Goal: Task Accomplishment & Management: Complete application form

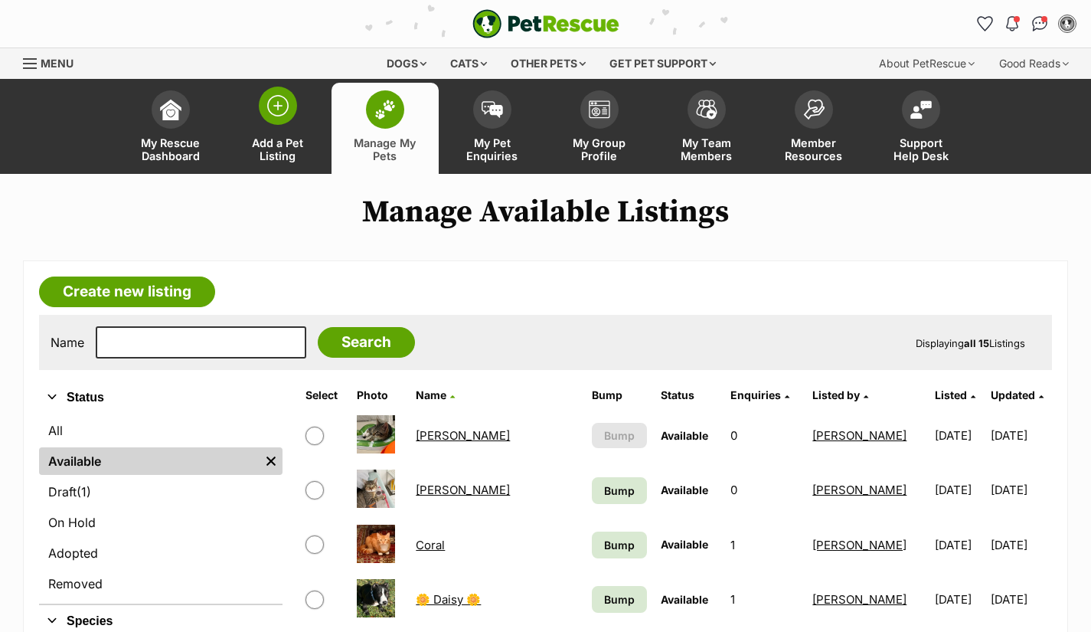
click at [285, 154] on span "Add a Pet Listing" at bounding box center [277, 149] width 69 height 26
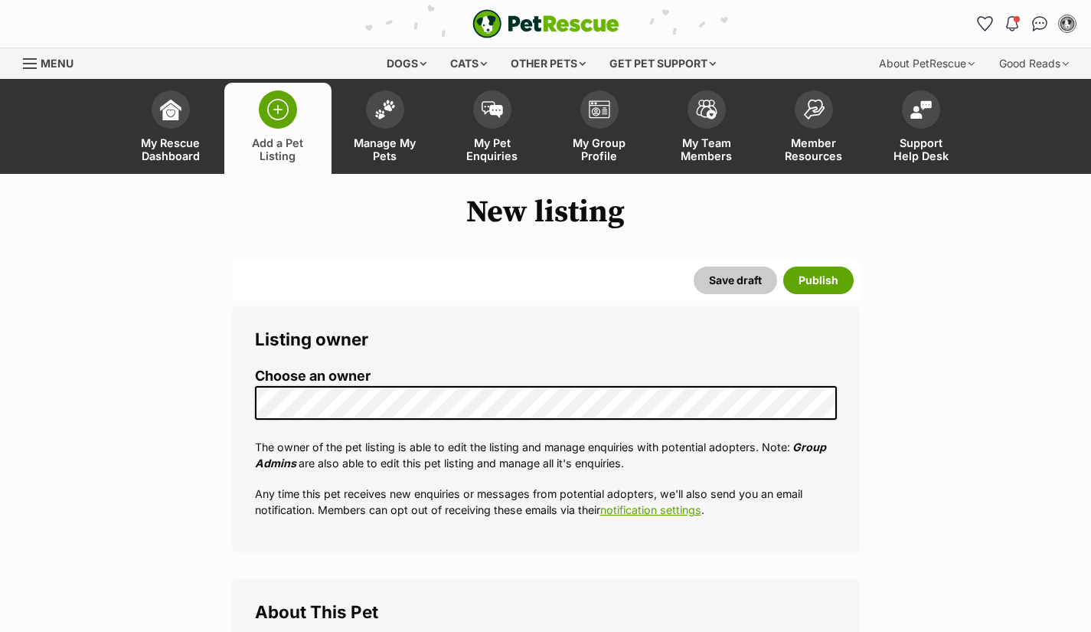
select select
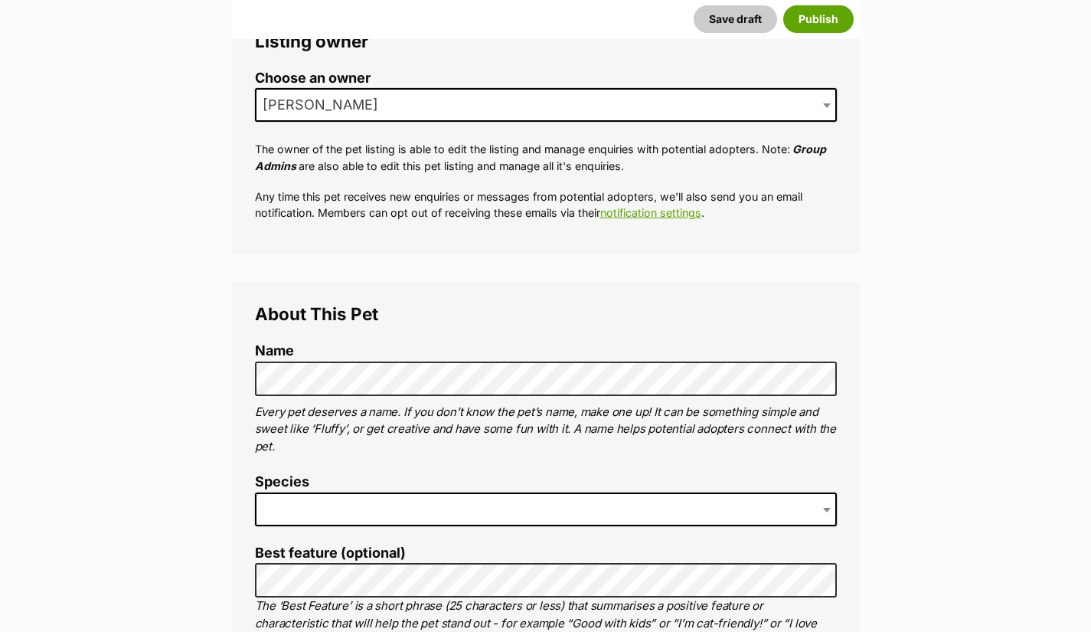
scroll to position [336, 0]
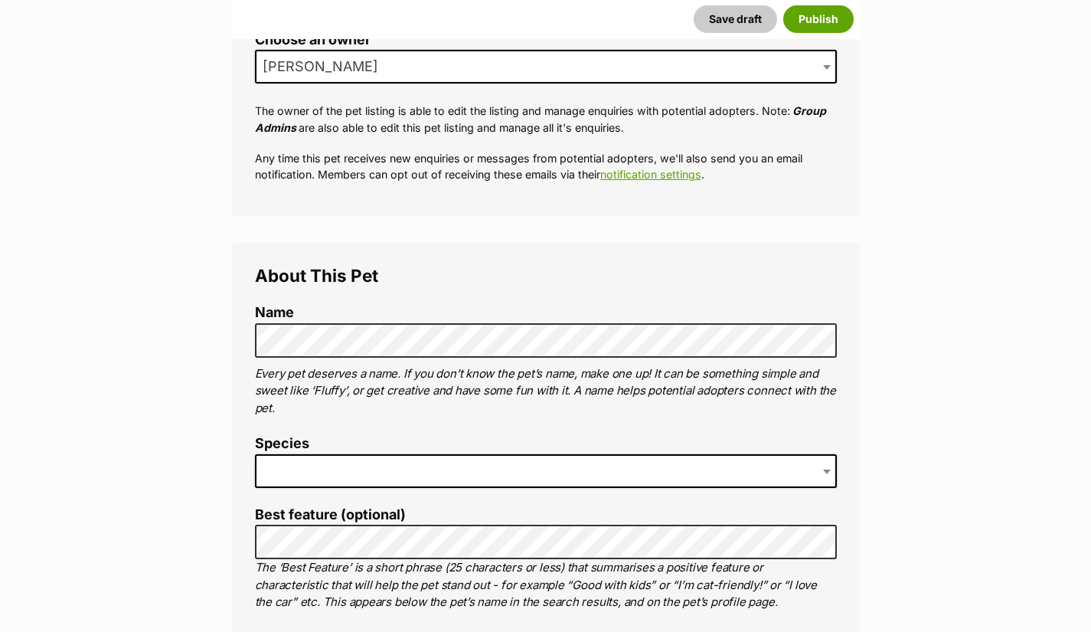
click at [330, 468] on span at bounding box center [546, 471] width 582 height 34
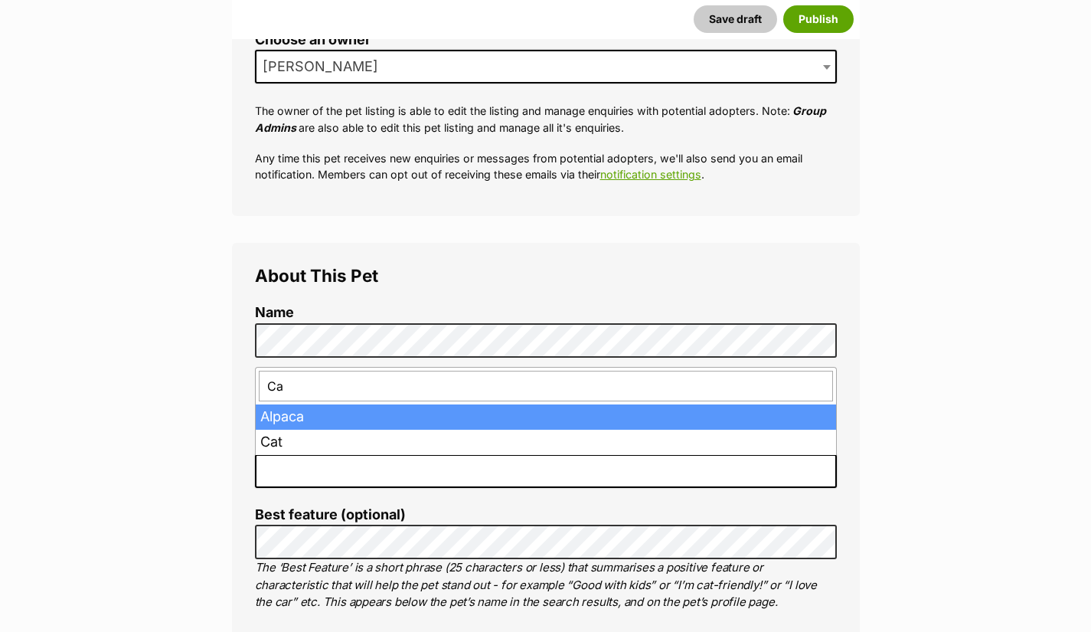
type input "Cat"
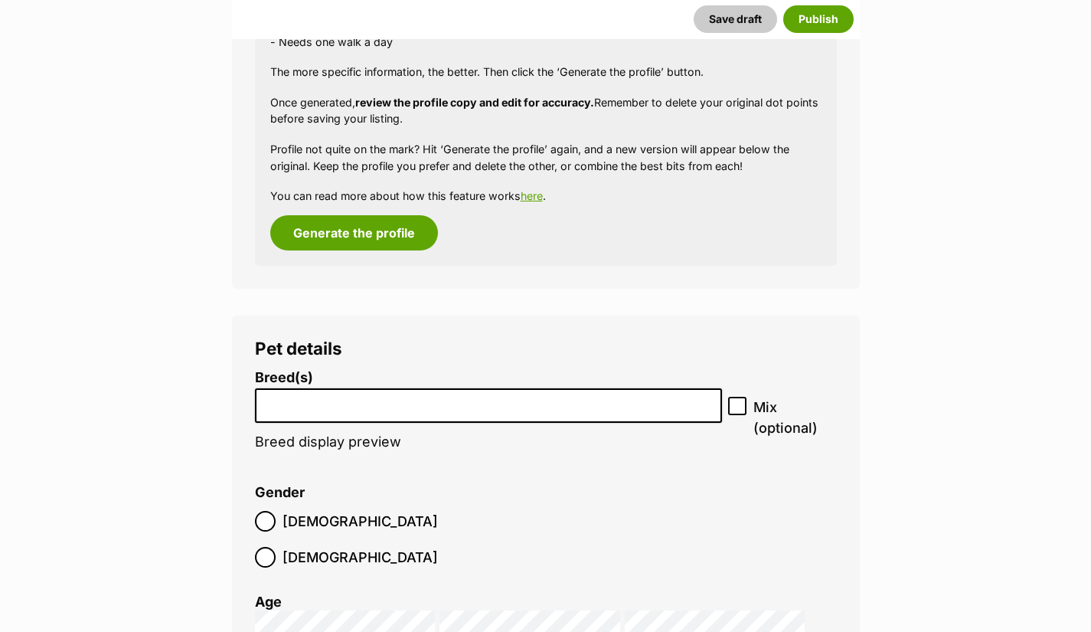
scroll to position [1573, 0]
click at [592, 405] on input "search" at bounding box center [488, 401] width 457 height 16
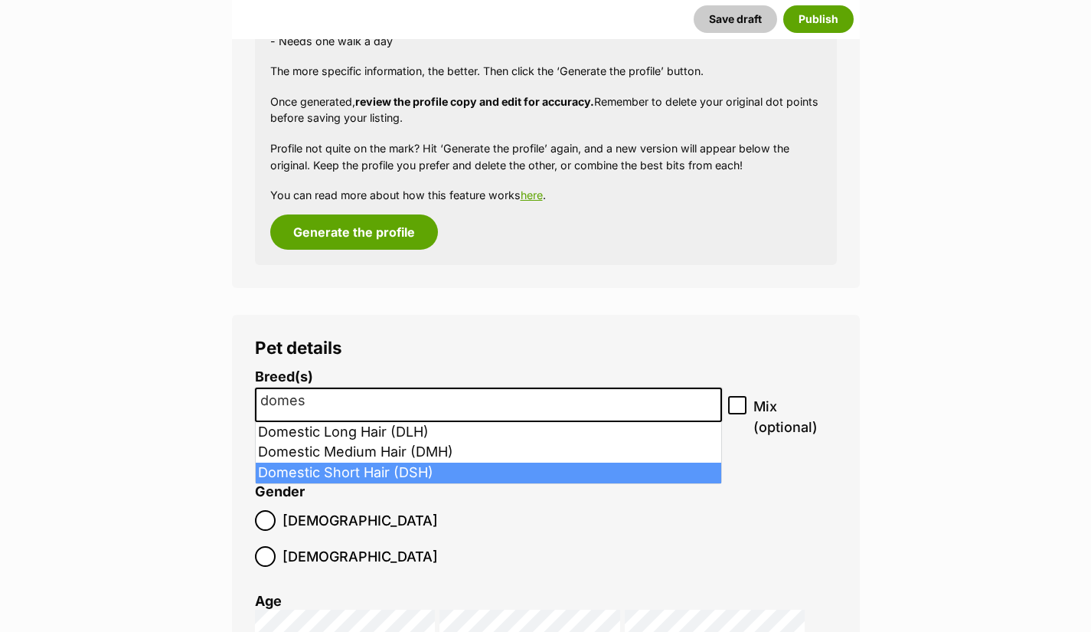
type input "domes"
select select "252102"
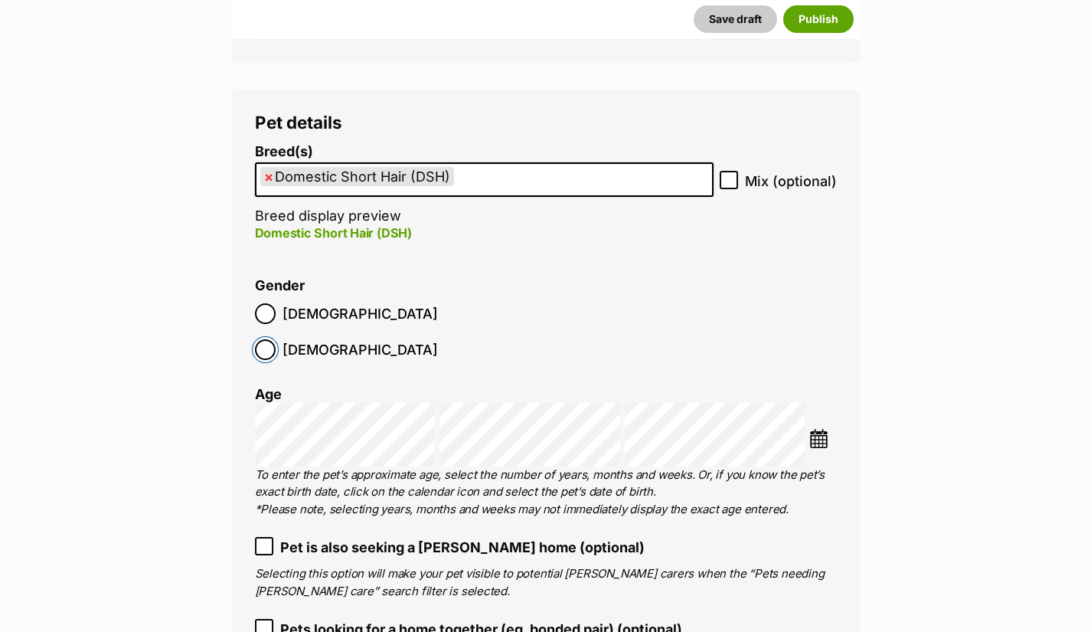
scroll to position [1798, 0]
click at [816, 430] on img at bounding box center [818, 439] width 19 height 19
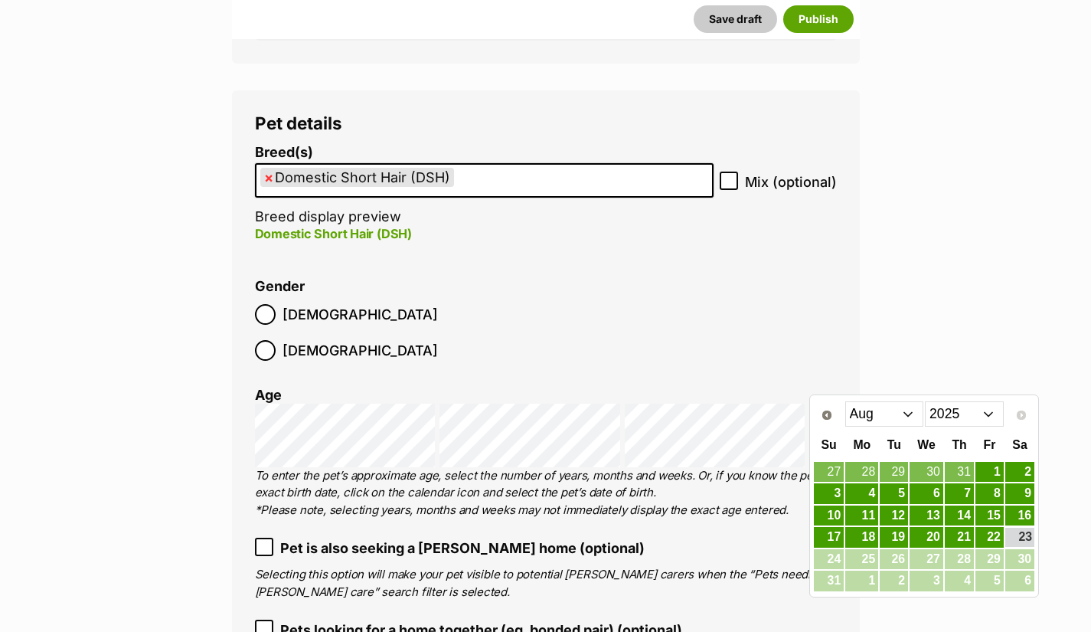
click at [907, 414] on select "Jan Feb Mar Apr May Jun Jul Aug" at bounding box center [884, 413] width 79 height 25
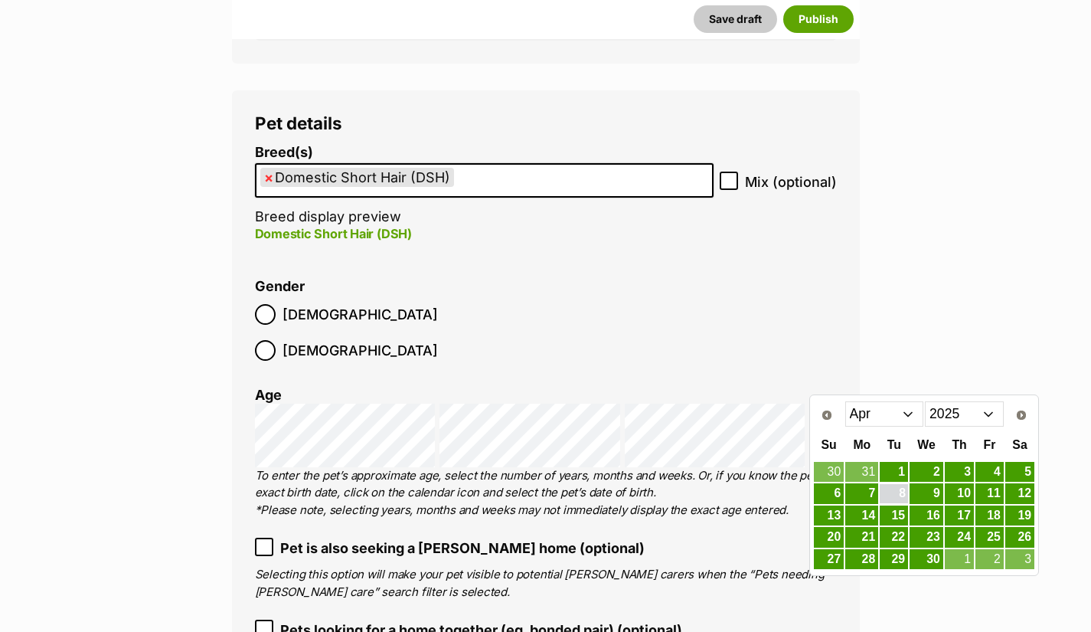
click at [903, 488] on link "8" at bounding box center [894, 493] width 28 height 19
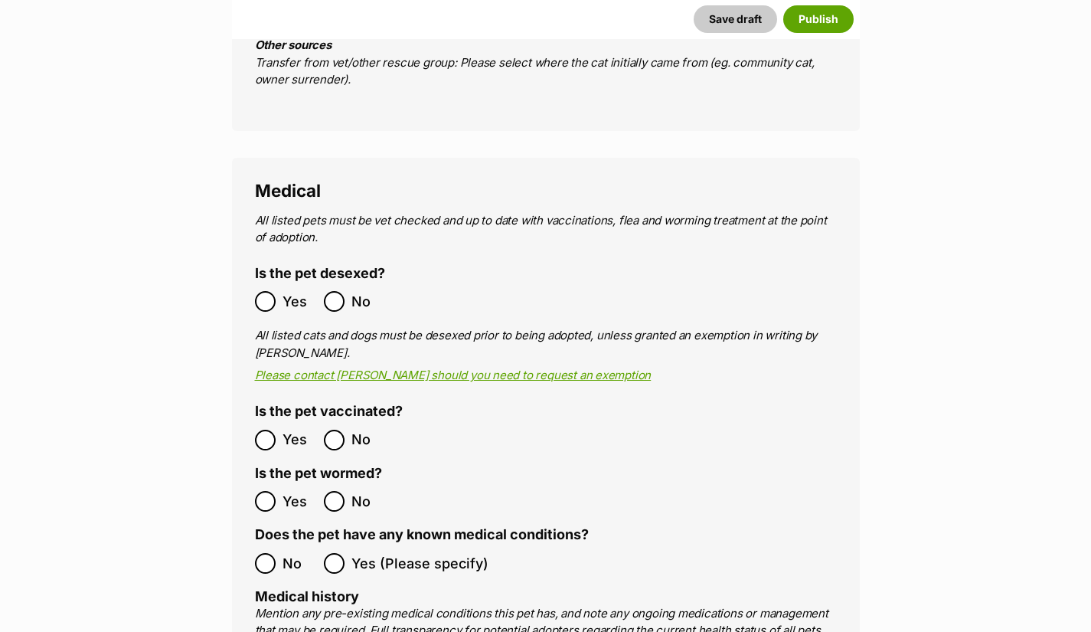
scroll to position [2688, 0]
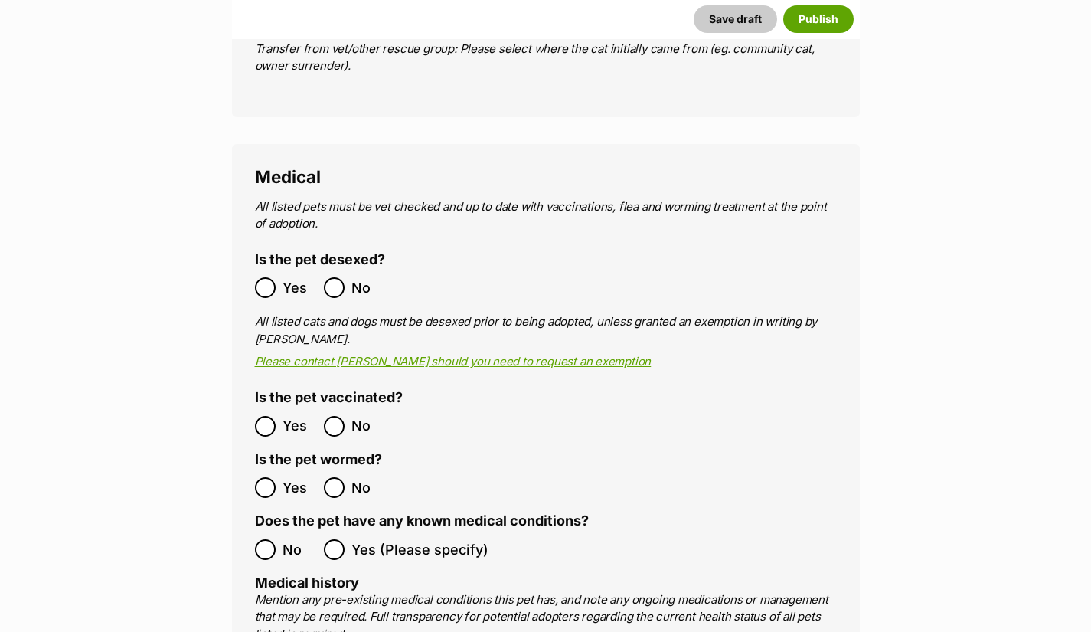
click at [254, 236] on div "Medical All listed pets must be vet checked and up to date with vaccinations, f…" at bounding box center [546, 591] width 628 height 895
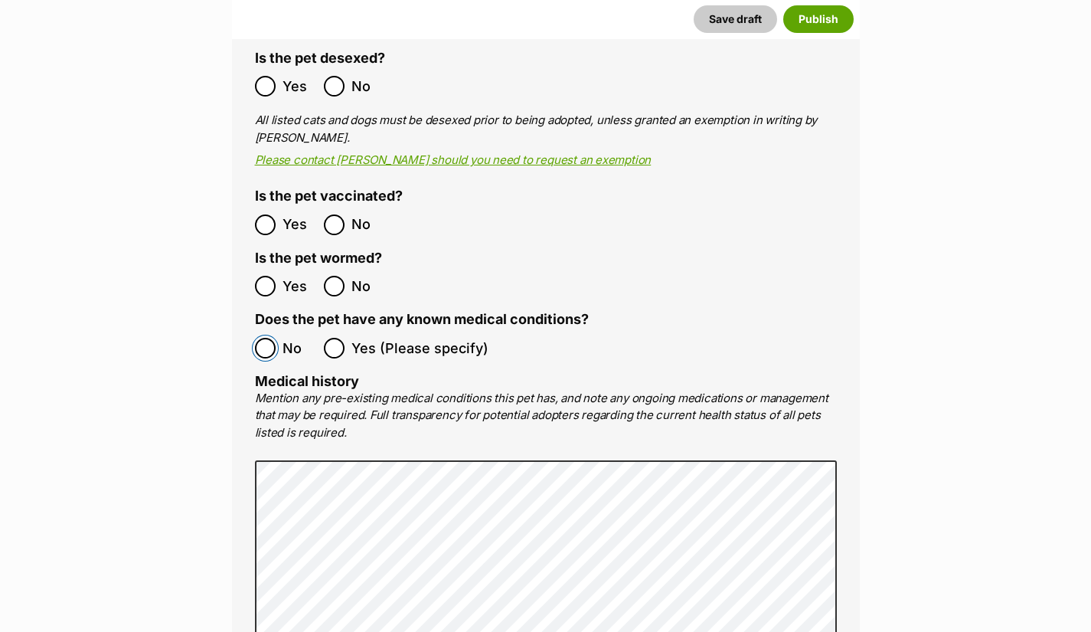
scroll to position [2889, 0]
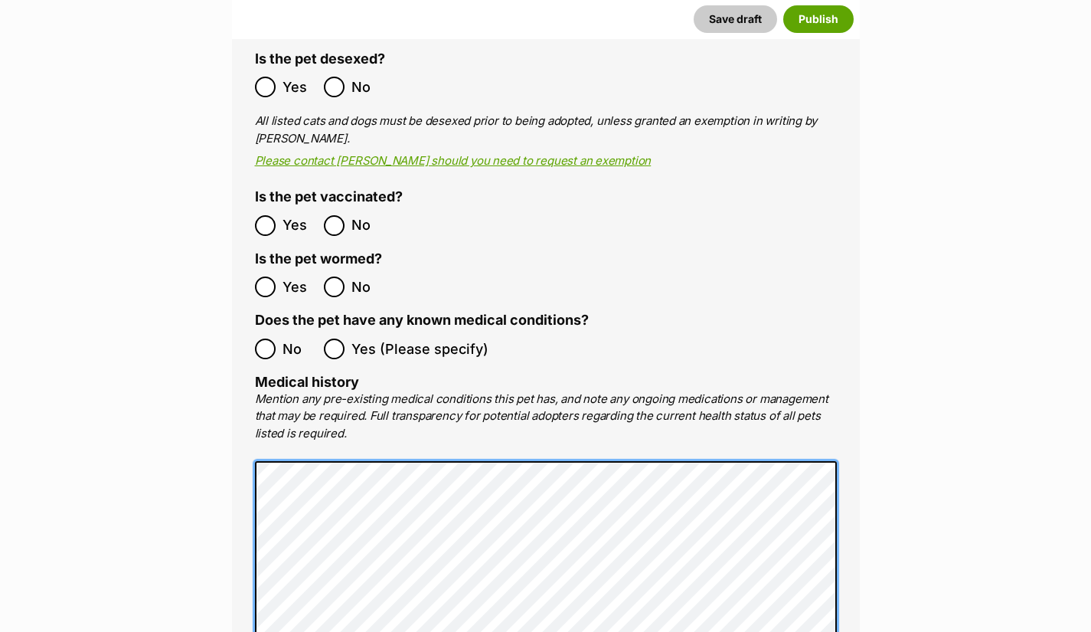
click at [249, 440] on div "Medical All listed pets must be vet checked and up to date with vaccinations, f…" at bounding box center [546, 390] width 628 height 895
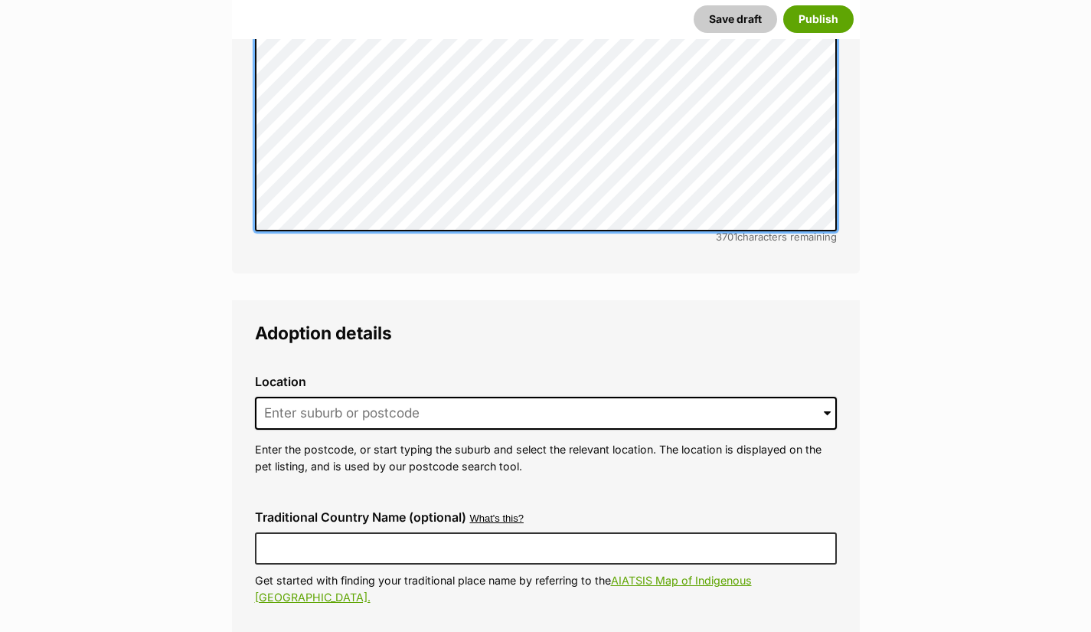
scroll to position [3454, 0]
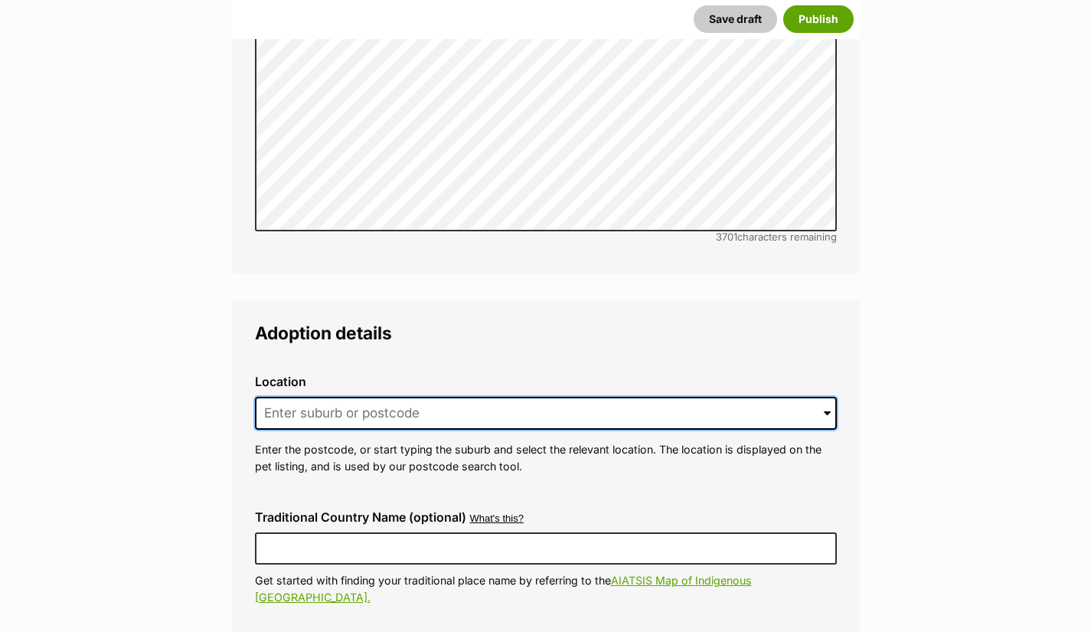
click at [294, 397] on input at bounding box center [546, 414] width 582 height 34
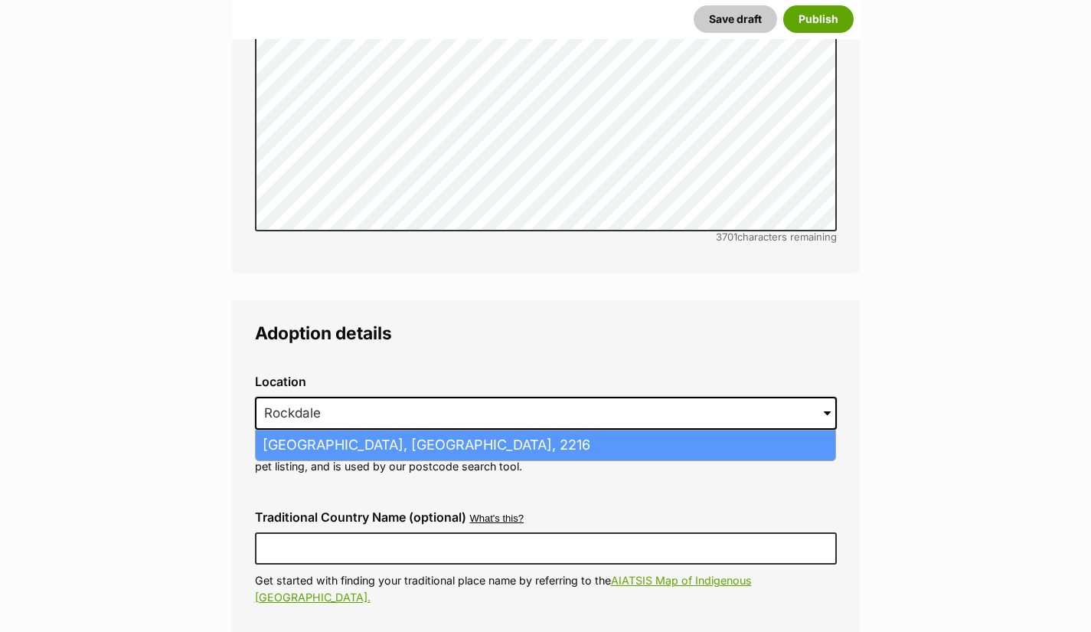
click at [322, 430] on li "Rockdale, New South Wales, 2216" at bounding box center [546, 445] width 580 height 30
type input "[GEOGRAPHIC_DATA], [GEOGRAPHIC_DATA], 2216"
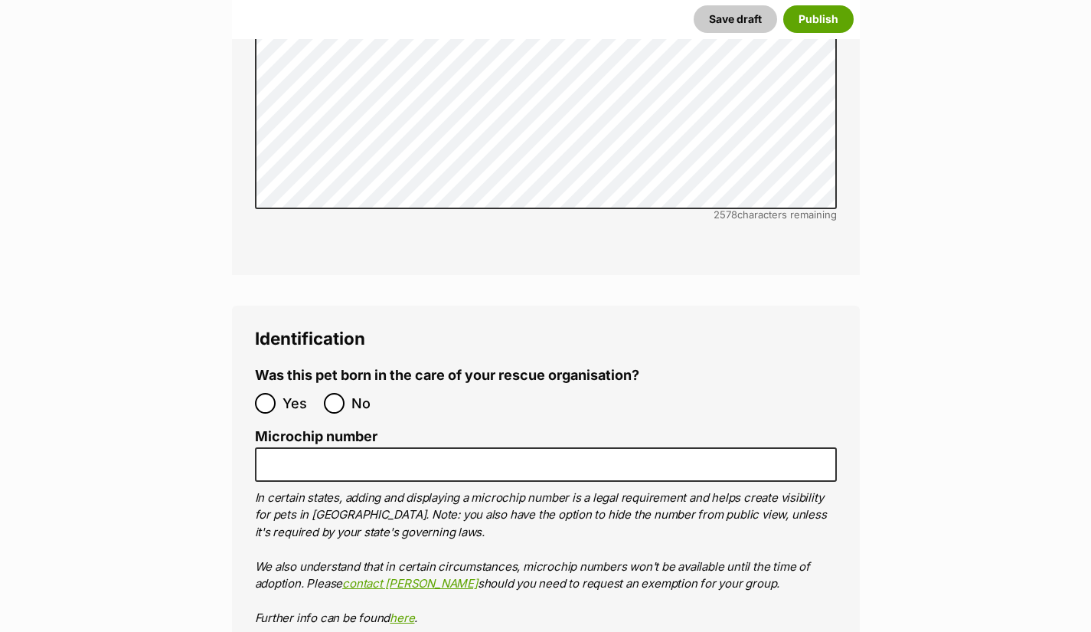
scroll to position [5150, 0]
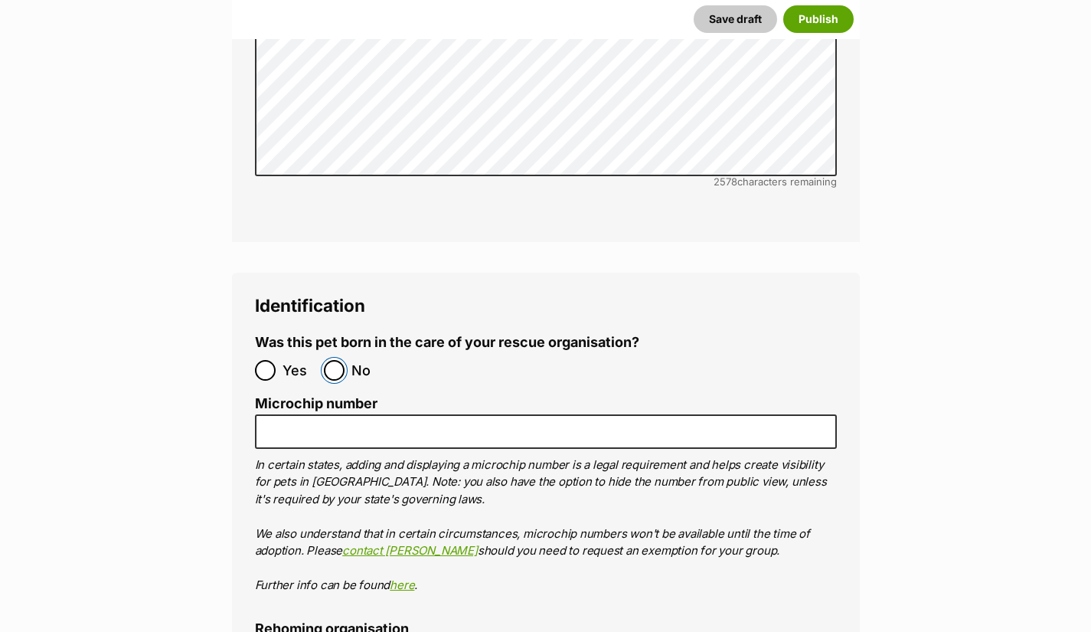
click at [324, 360] on input "No" at bounding box center [334, 370] width 21 height 21
radio input "true"
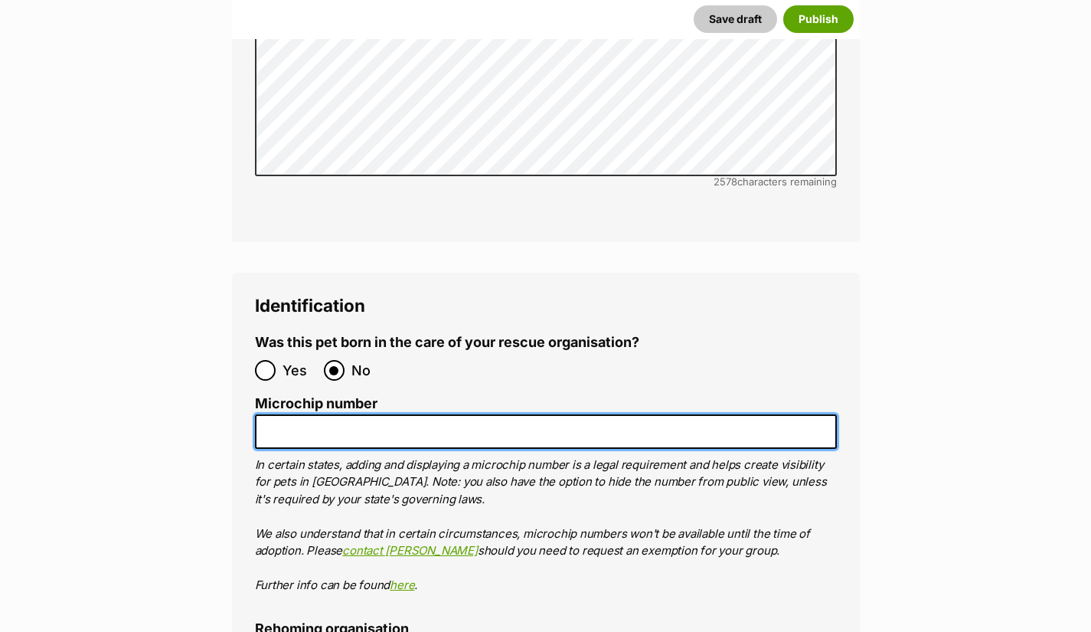
click at [296, 414] on input "Microchip number" at bounding box center [546, 431] width 582 height 34
type input "991001006309541"
click at [694, 5] on button "Save draft" at bounding box center [735, 19] width 83 height 28
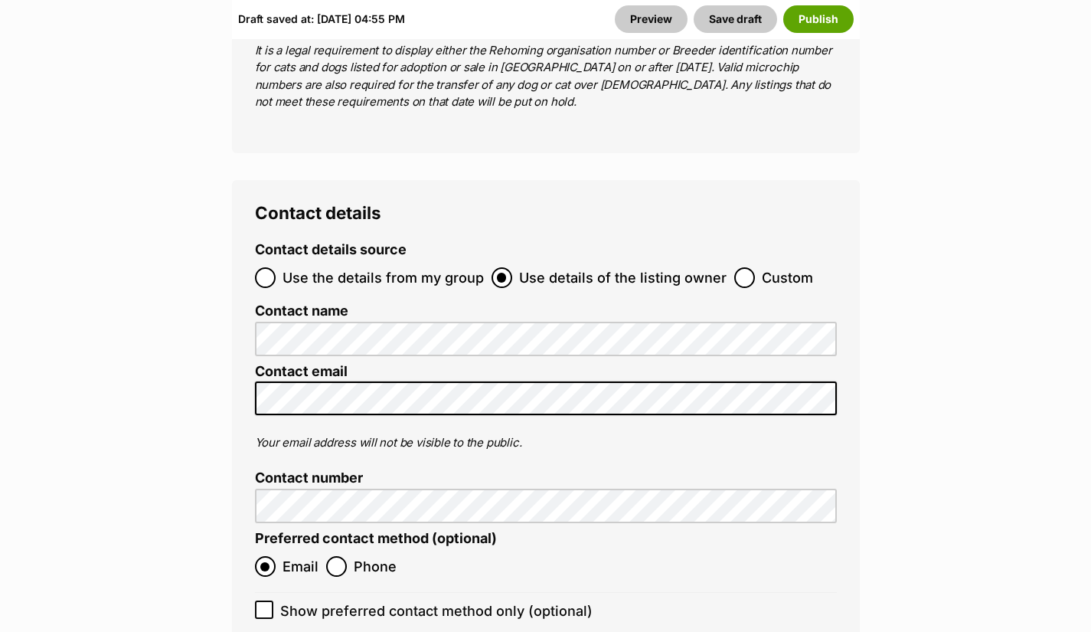
scroll to position [6213, 0]
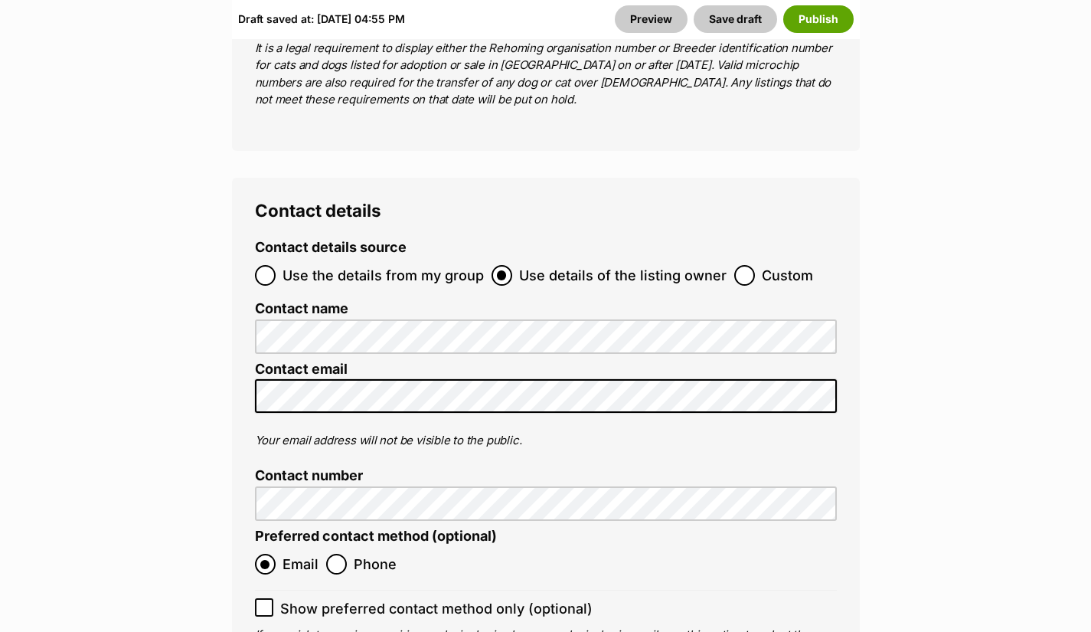
click at [269, 602] on icon at bounding box center [264, 607] width 11 height 11
click at [269, 598] on input "Show preferred contact method only (optional)" at bounding box center [264, 607] width 18 height 18
checkbox input "true"
click at [737, 21] on button "Save draft" at bounding box center [735, 19] width 83 height 28
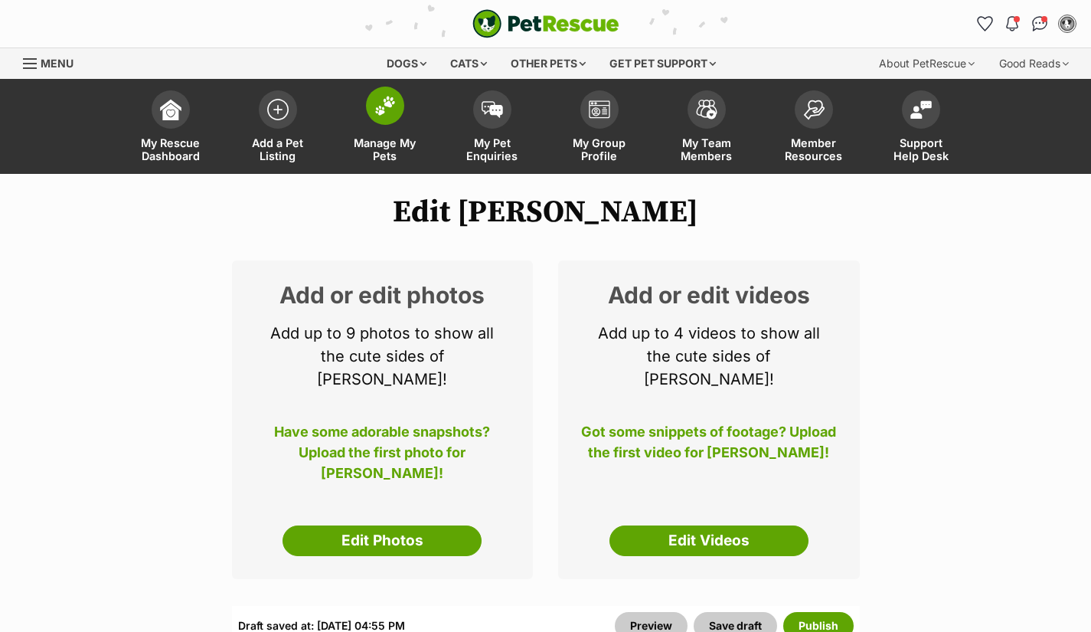
click at [381, 138] on span "Manage My Pets" at bounding box center [385, 149] width 69 height 26
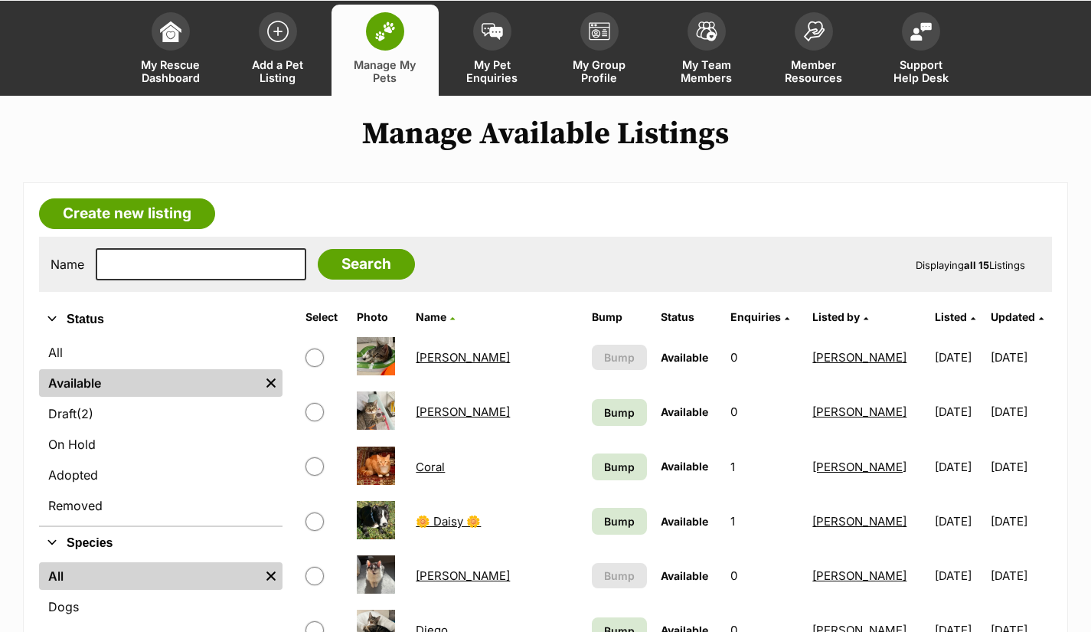
scroll to position [77, 0]
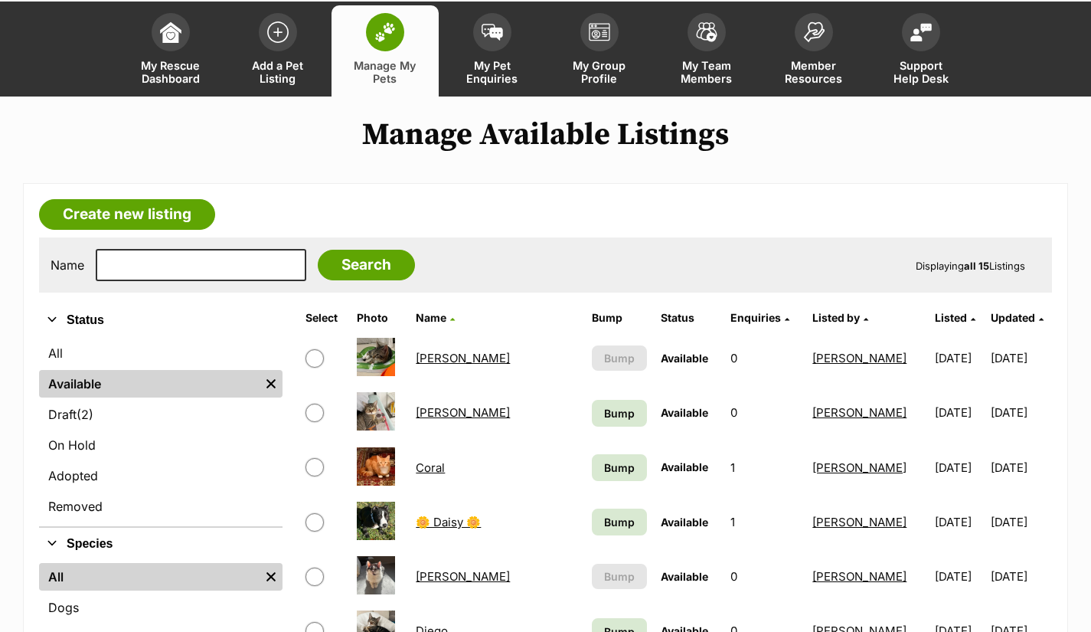
click at [383, 70] on span "Manage My Pets" at bounding box center [385, 72] width 69 height 26
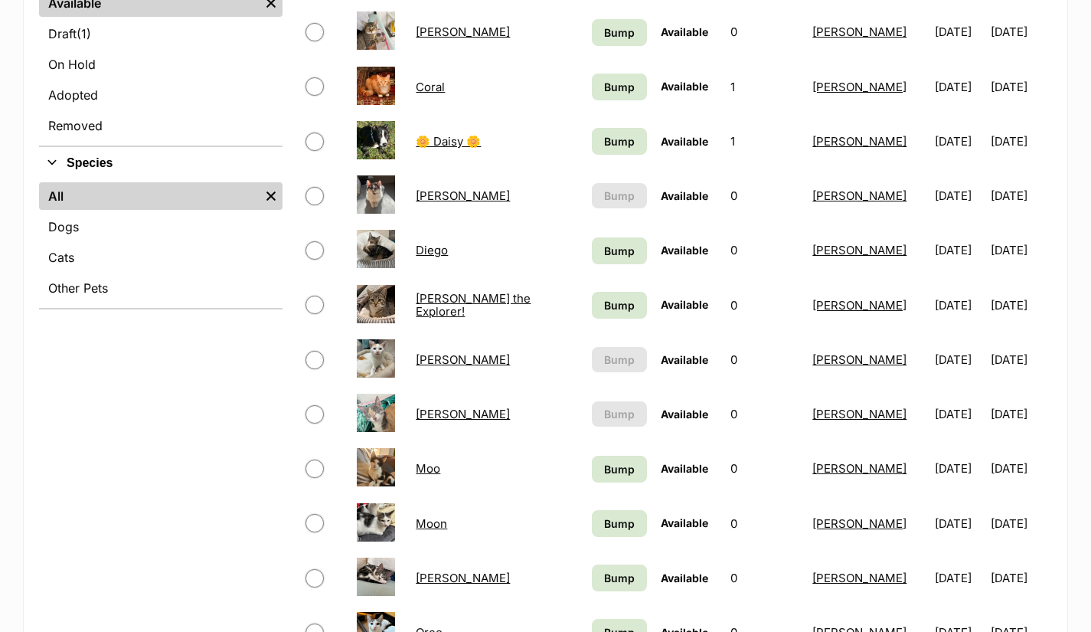
scroll to position [460, 0]
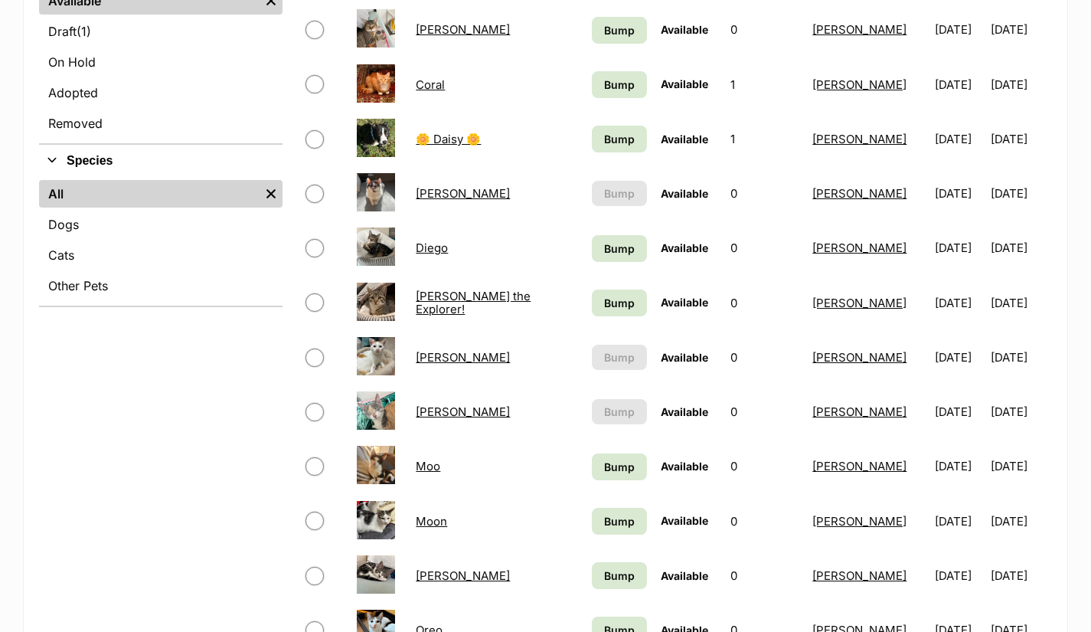
click at [426, 250] on link "Diego" at bounding box center [432, 247] width 32 height 15
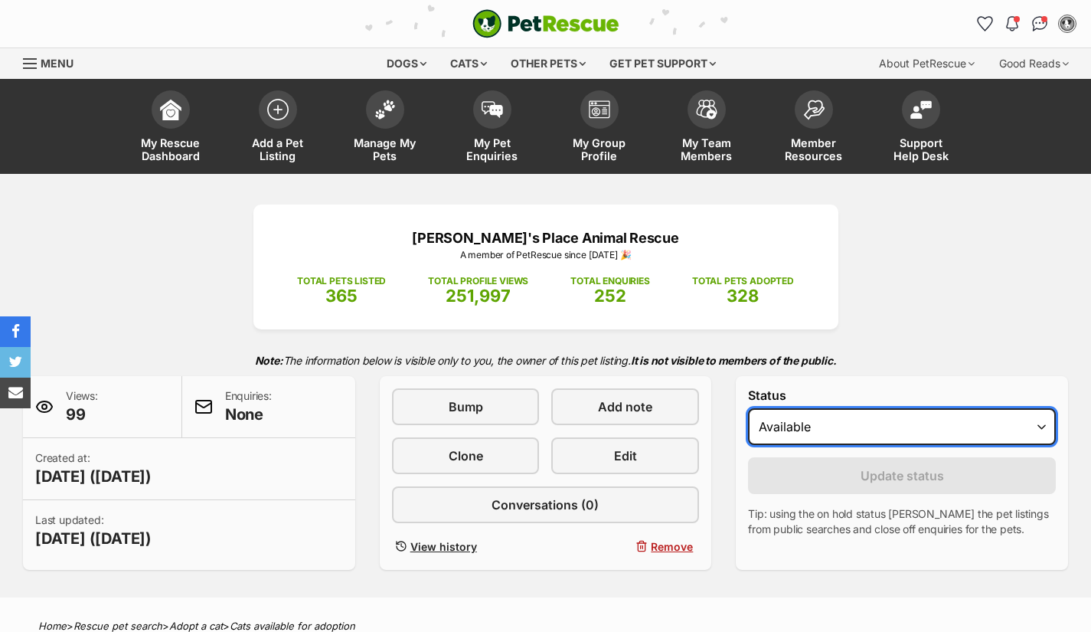
click at [822, 441] on select "Draft Available On hold Adopted" at bounding box center [902, 426] width 308 height 37
select select "rehomed"
click at [748, 409] on select "Draft Available On hold Adopted" at bounding box center [902, 426] width 308 height 37
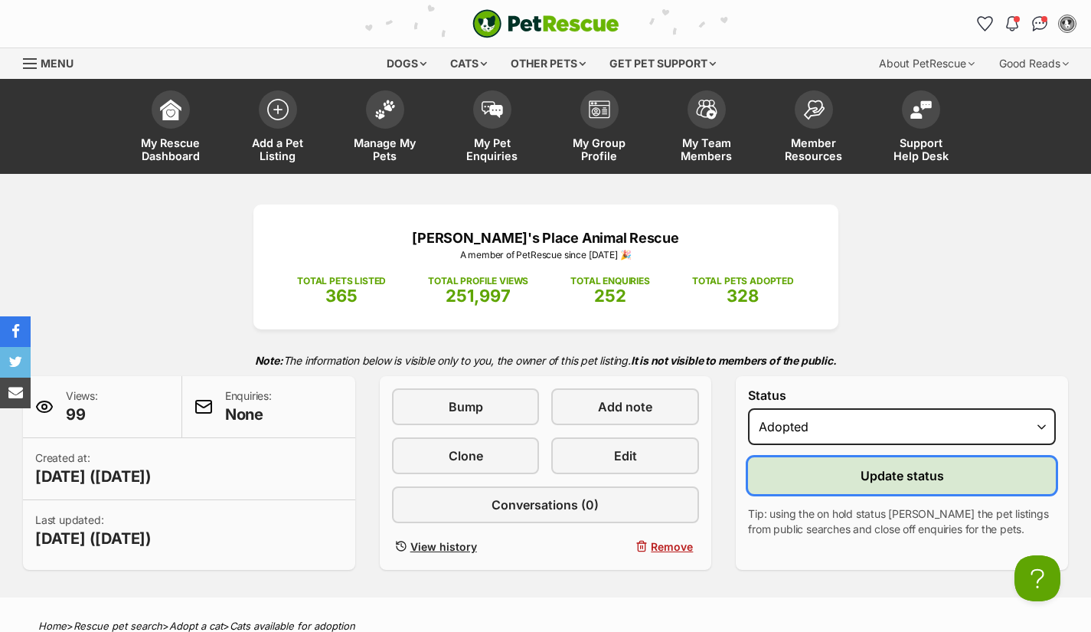
click at [898, 466] on button "Update status" at bounding box center [902, 475] width 308 height 37
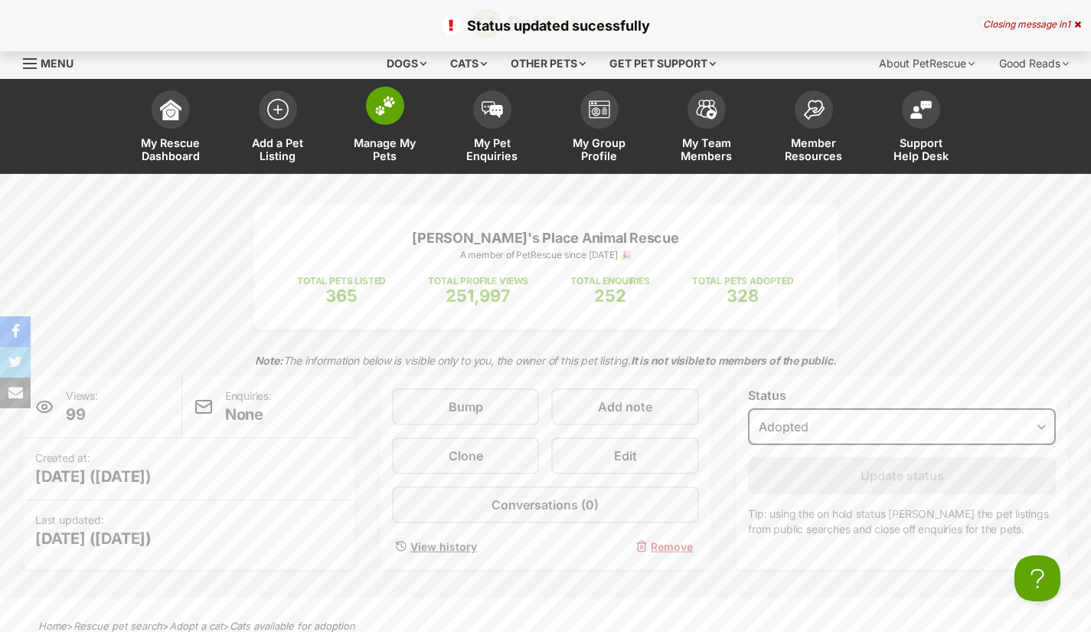
click at [381, 139] on span "Manage My Pets" at bounding box center [385, 149] width 69 height 26
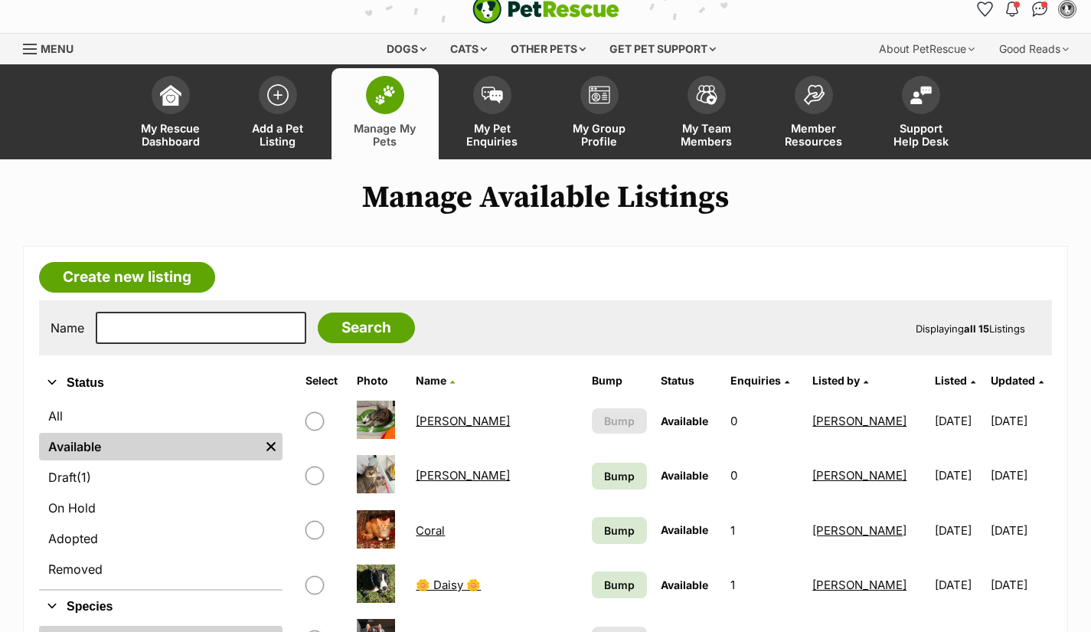
scroll to position [20, 0]
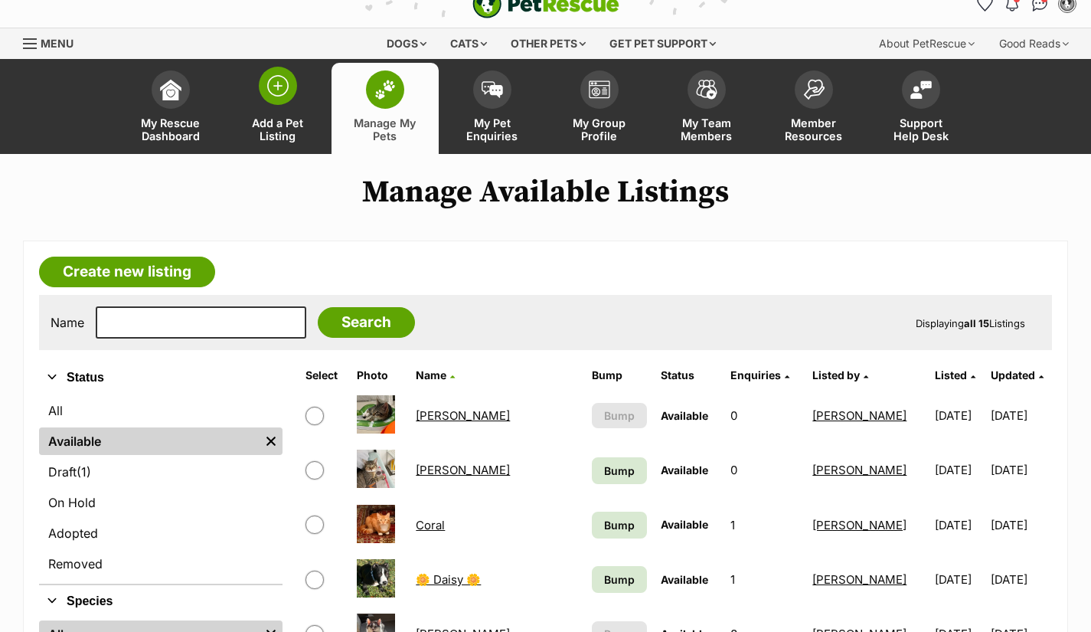
click at [285, 139] on span "Add a Pet Listing" at bounding box center [277, 129] width 69 height 26
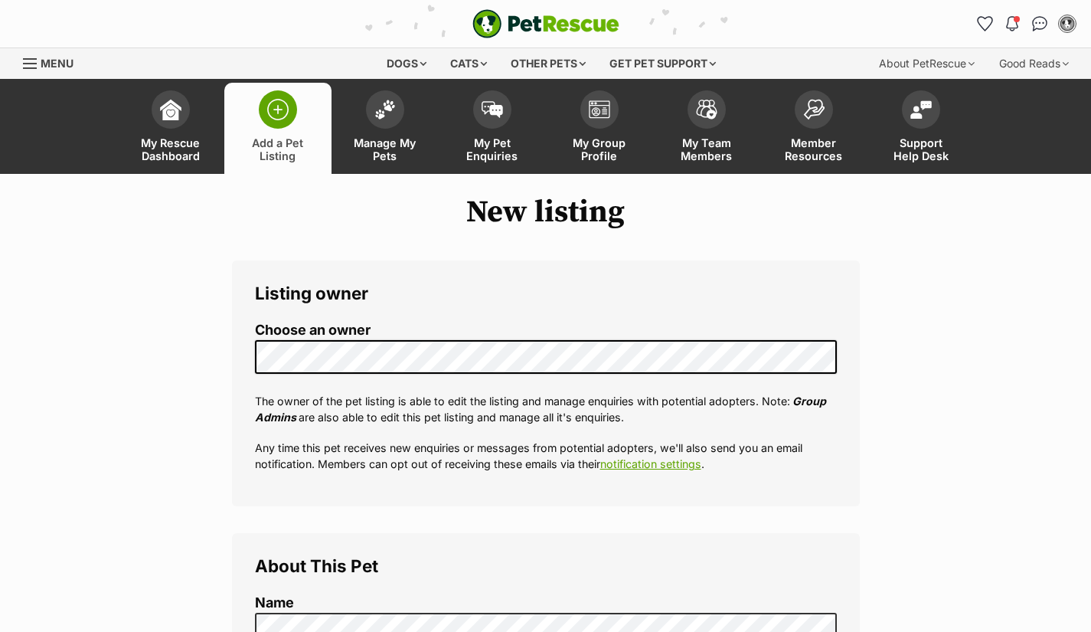
select select
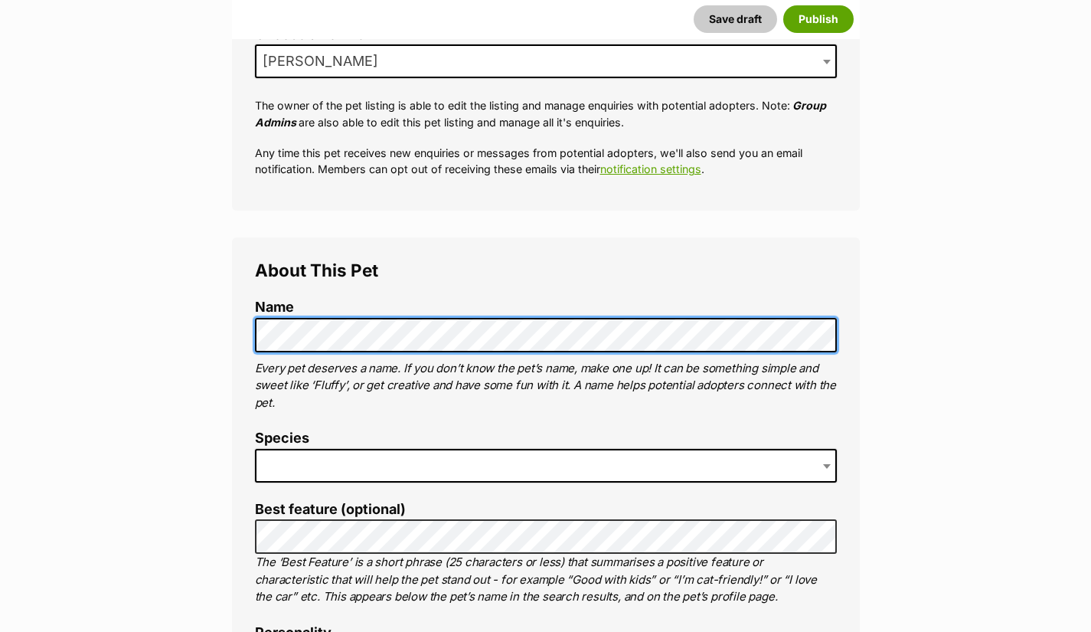
scroll to position [390, 0]
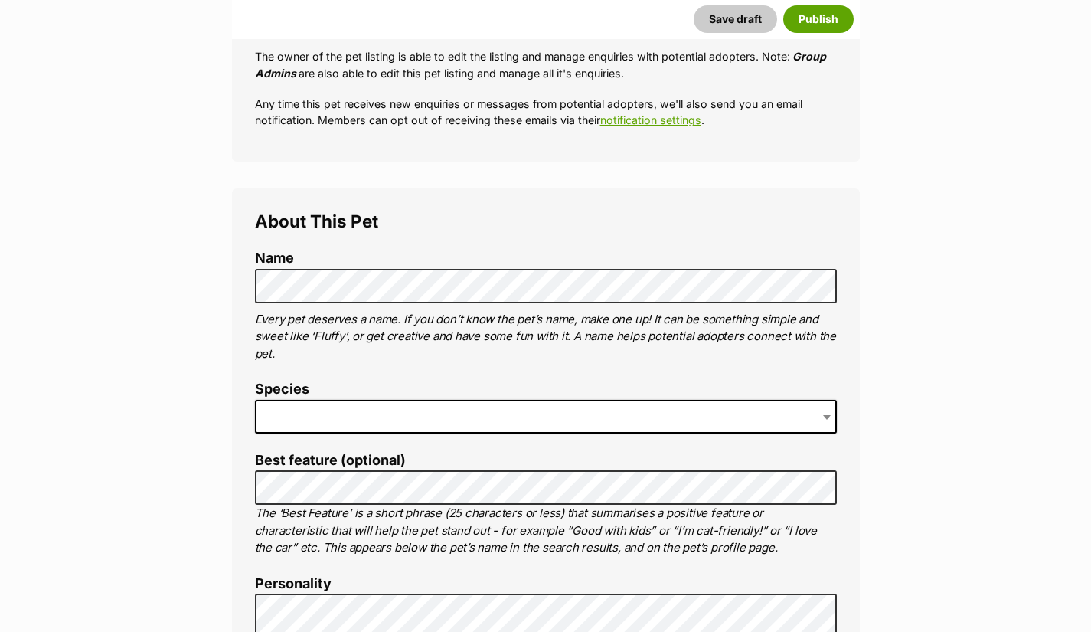
click at [287, 416] on span at bounding box center [546, 417] width 582 height 34
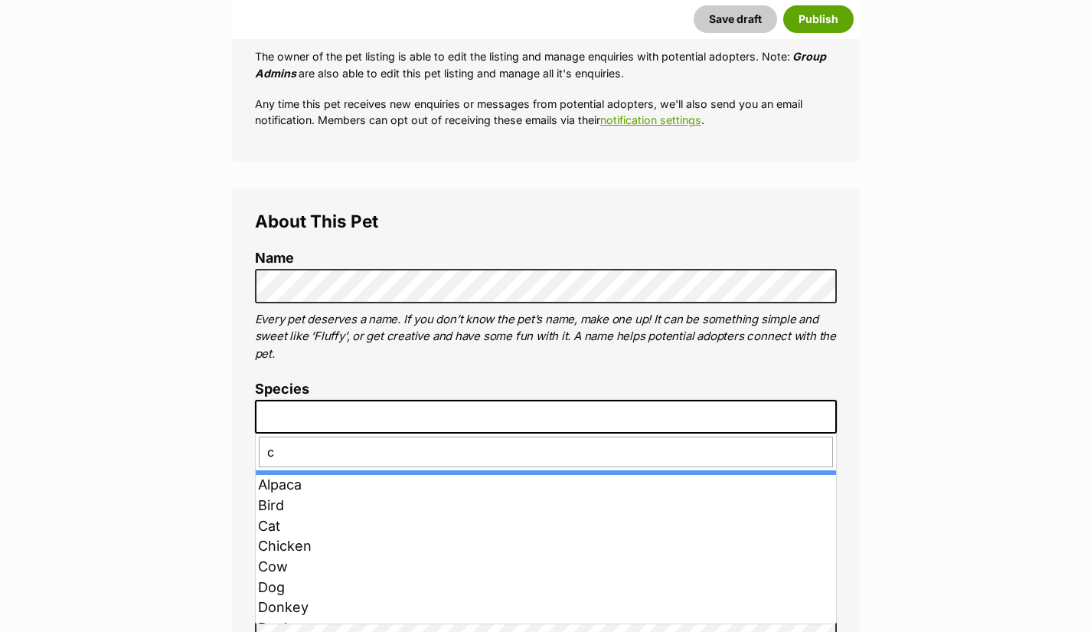
type input "ca"
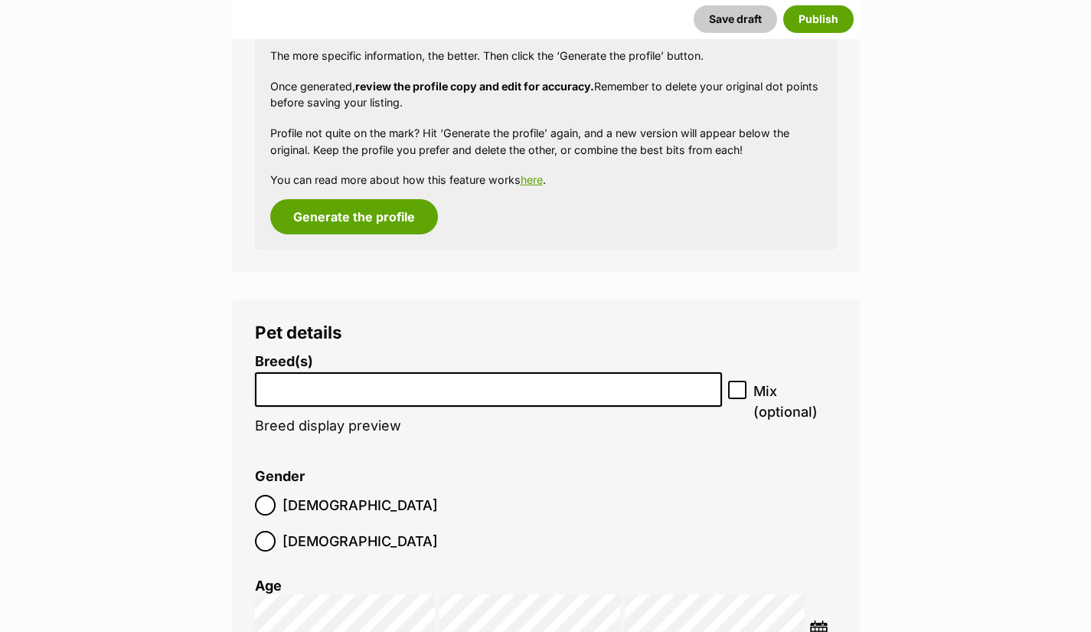
scroll to position [1622, 0]
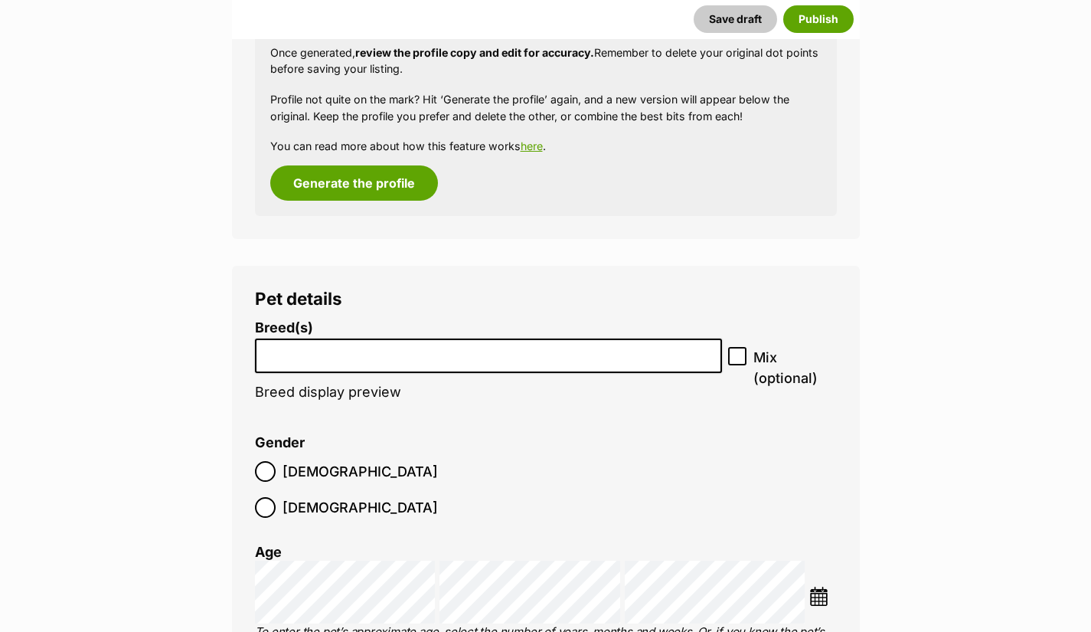
click at [650, 359] on input "search" at bounding box center [488, 352] width 457 height 16
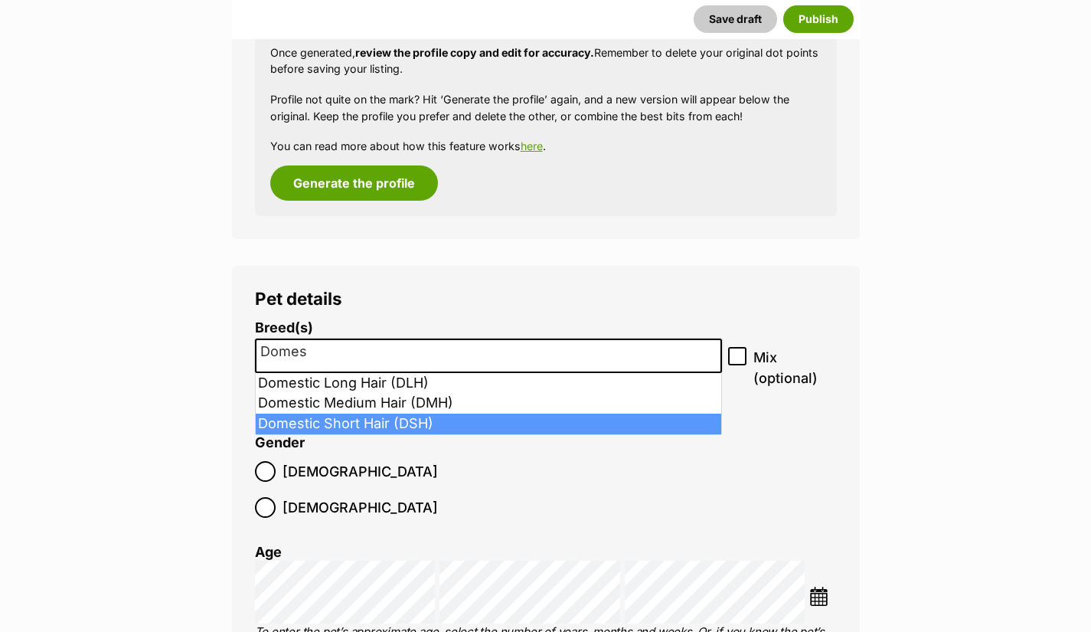
type input "Domes"
select select "252102"
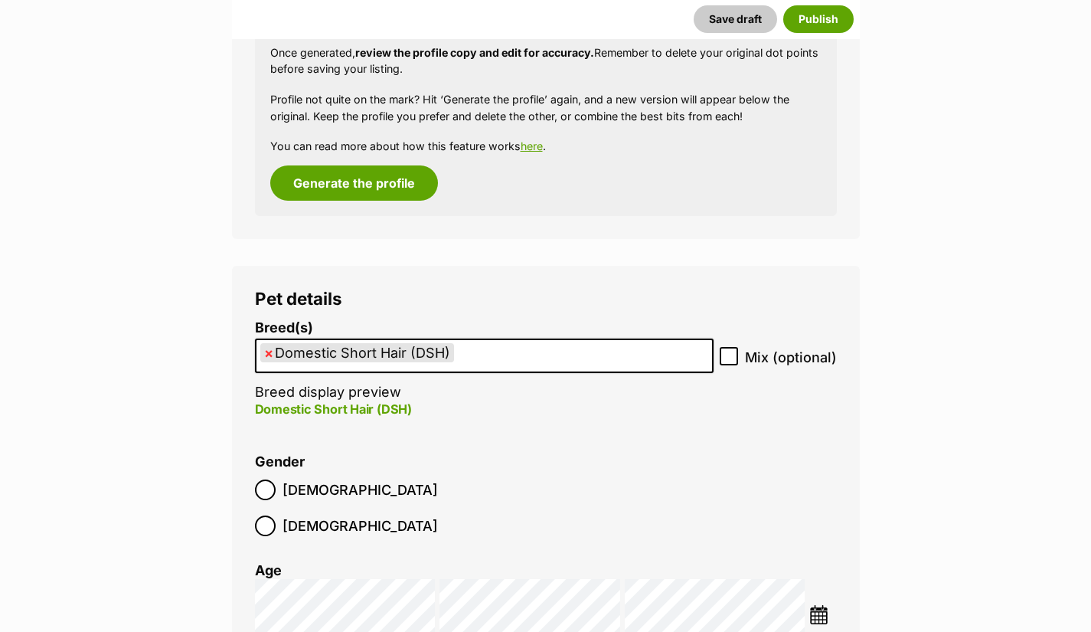
click at [824, 605] on img at bounding box center [818, 614] width 19 height 19
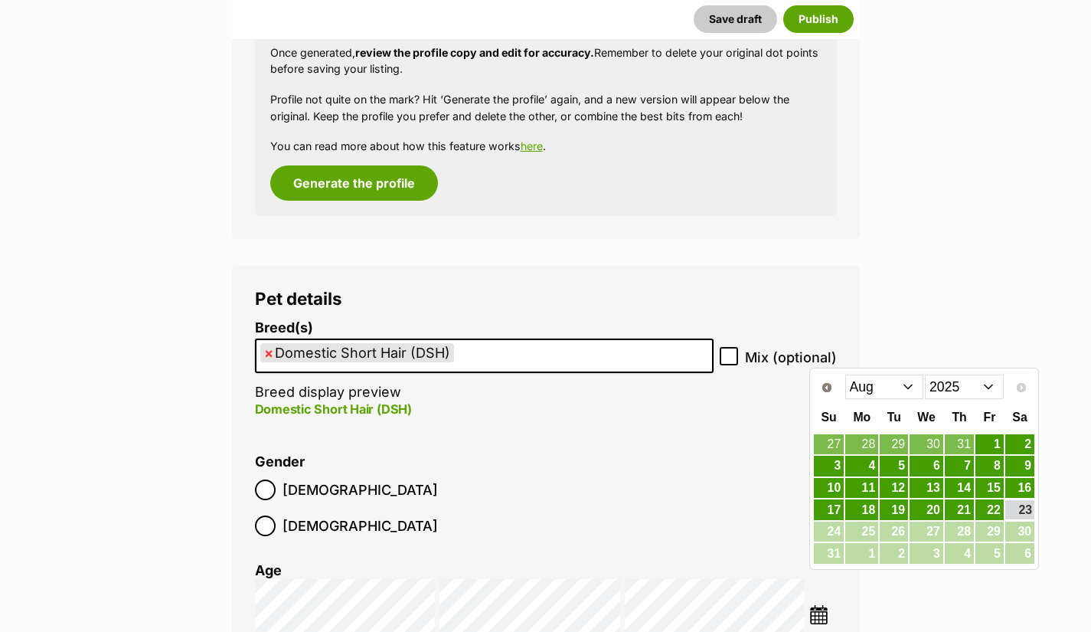
click at [907, 390] on select "Jan Feb Mar Apr May Jun [DATE] Aug" at bounding box center [884, 386] width 79 height 25
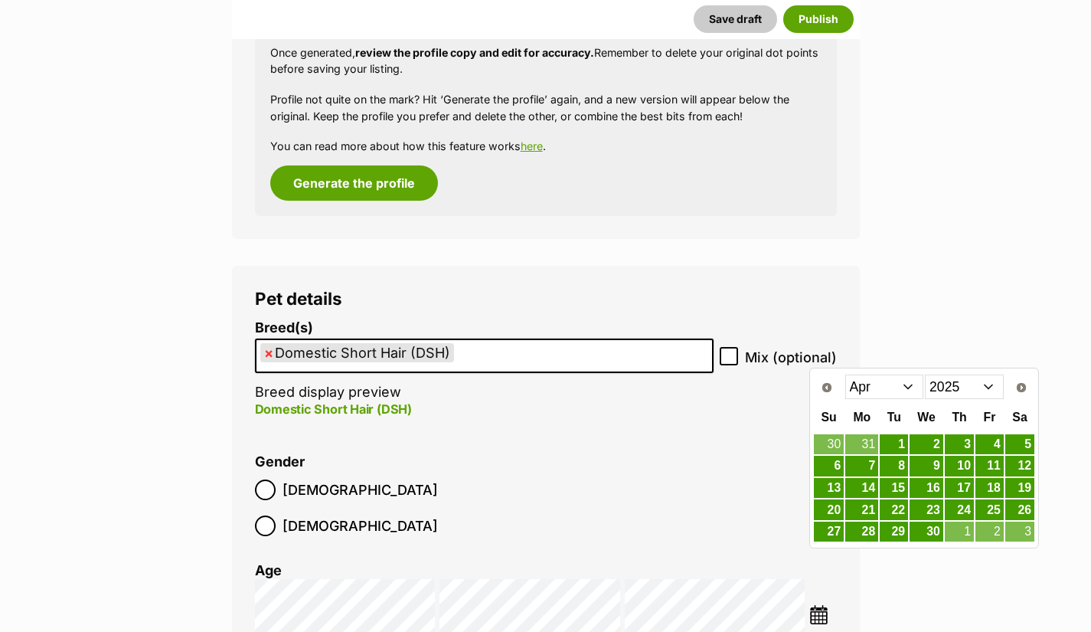
click at [900, 463] on link "8" at bounding box center [894, 466] width 28 height 21
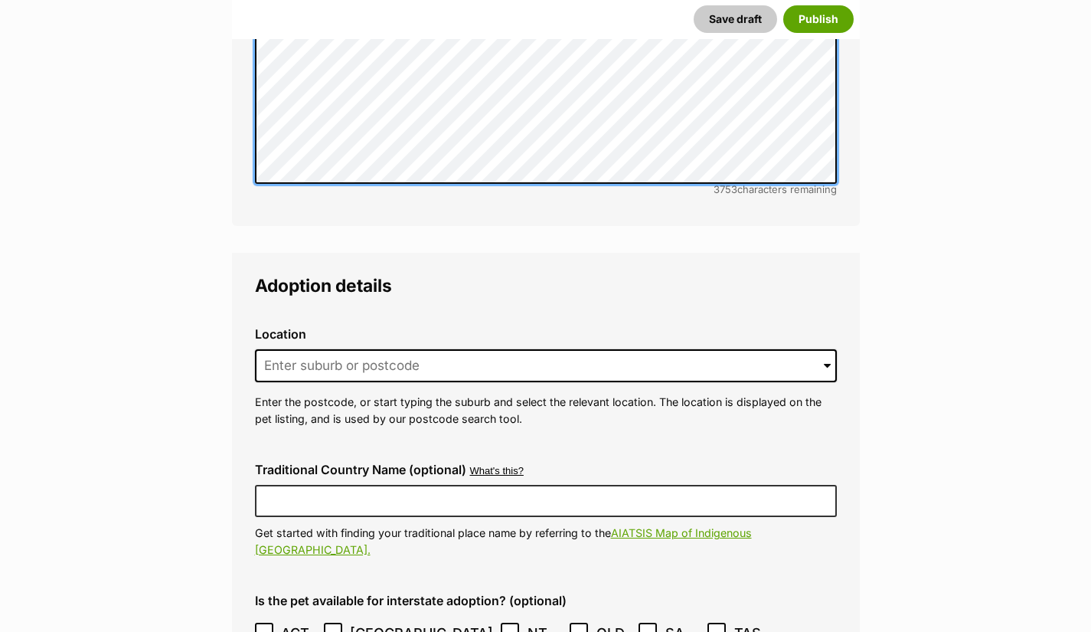
scroll to position [3573, 0]
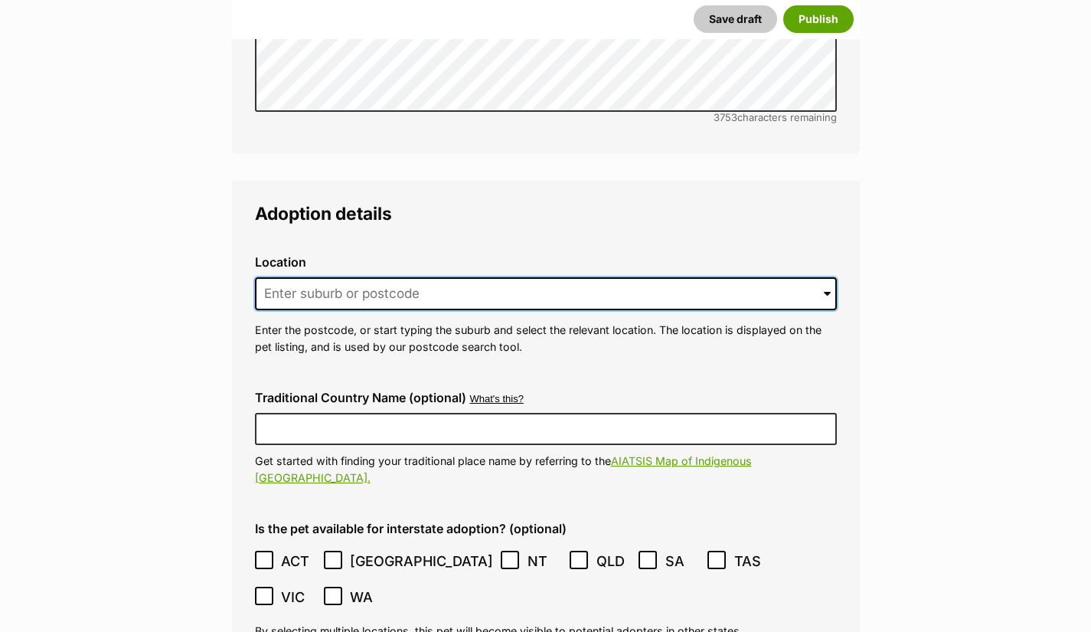
click at [677, 277] on input at bounding box center [546, 294] width 582 height 34
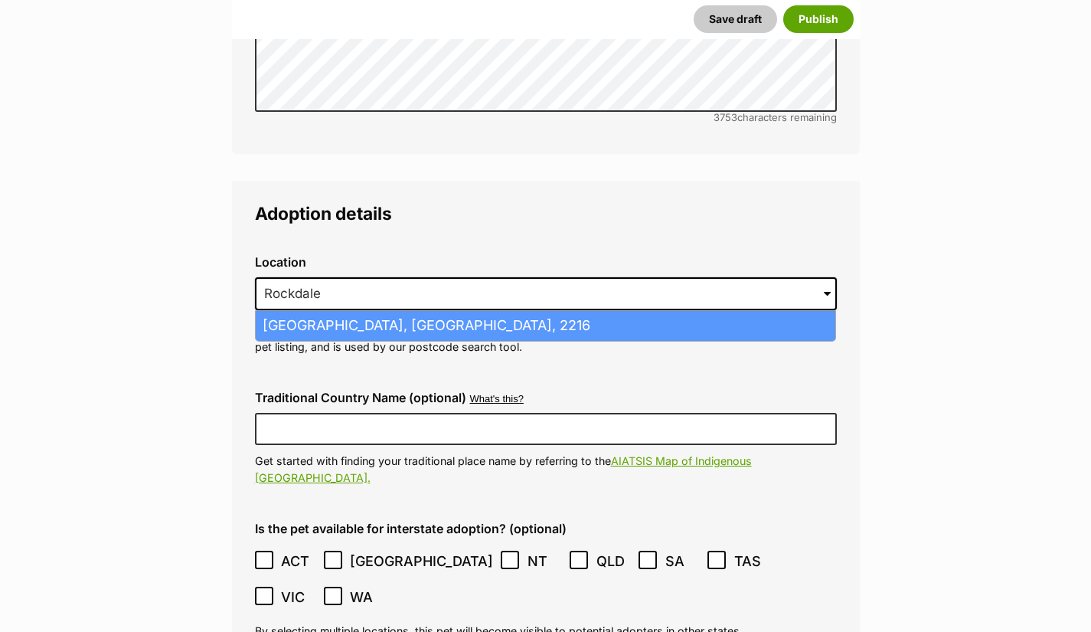
click at [493, 311] on li "Rockdale, New South Wales, 2216" at bounding box center [546, 326] width 580 height 30
type input "Rockdale, New South Wales, 2216"
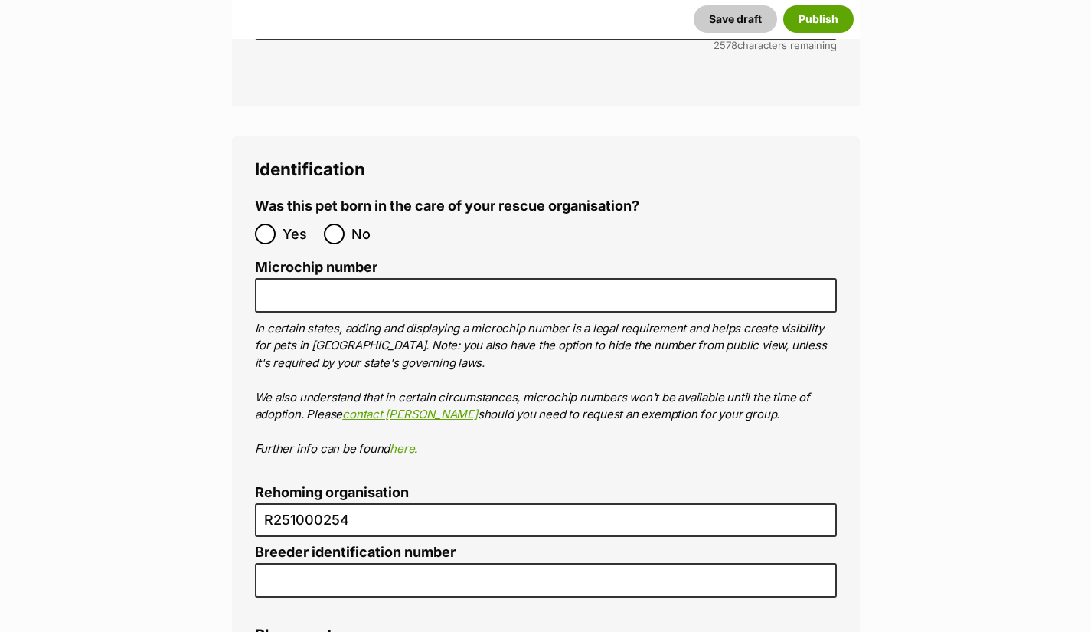
scroll to position [5287, 0]
click at [332, 223] on input "No" at bounding box center [334, 233] width 21 height 21
radio input "true"
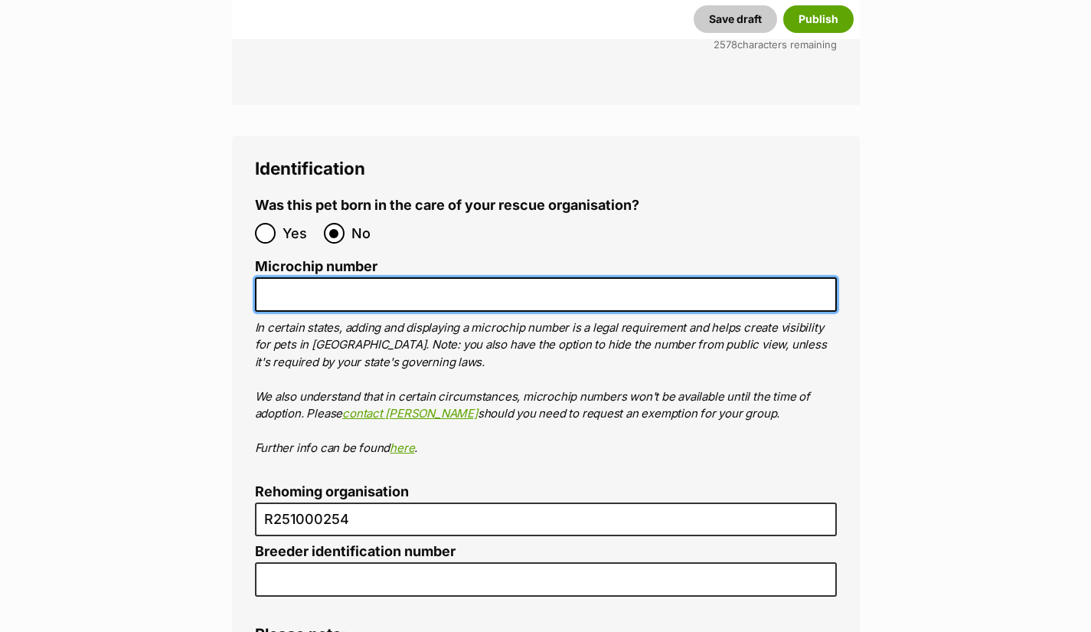
click at [474, 277] on input "Microchip number" at bounding box center [546, 294] width 582 height 34
paste input "991001006309465"
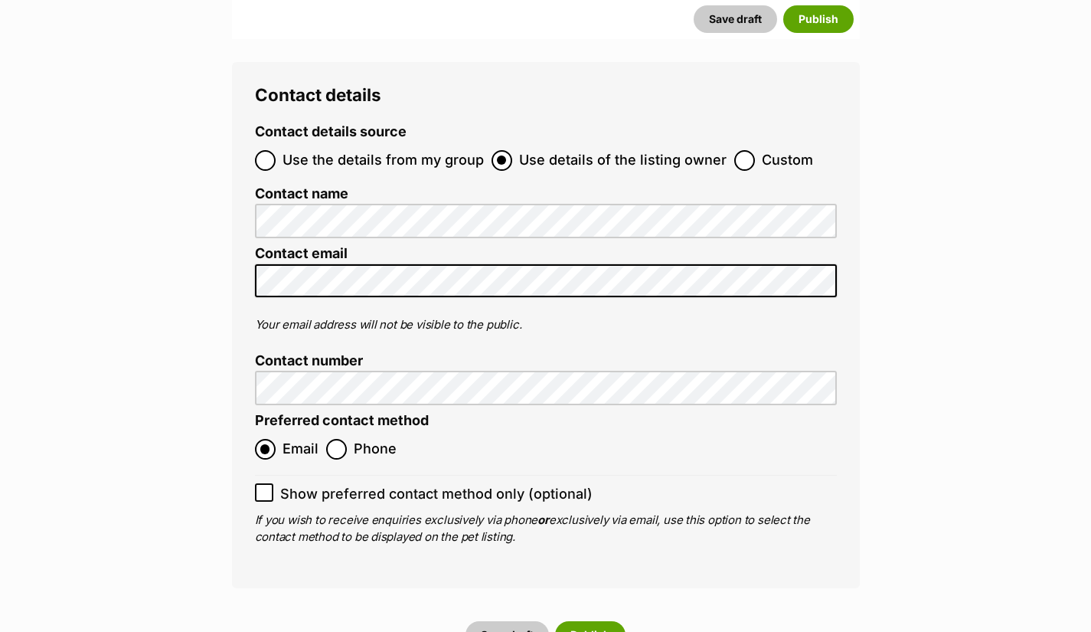
scroll to position [6023, 0]
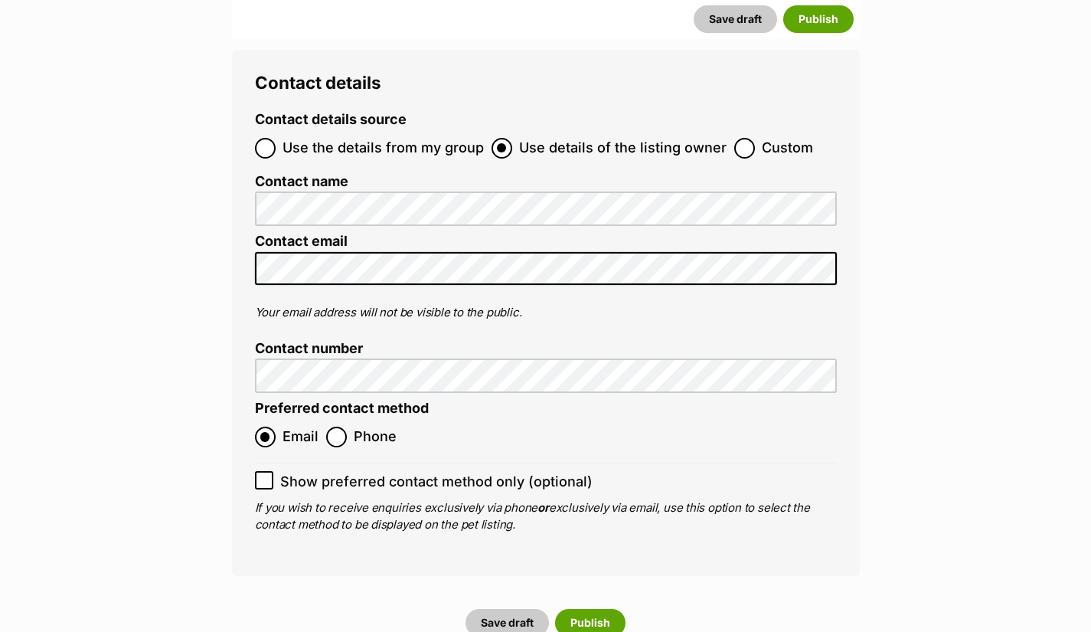
type input "991001006309465"
click at [272, 471] on input "Show preferred contact method only (optional)" at bounding box center [264, 480] width 18 height 18
checkbox input "true"
click at [518, 609] on button "Save draft" at bounding box center [507, 623] width 83 height 28
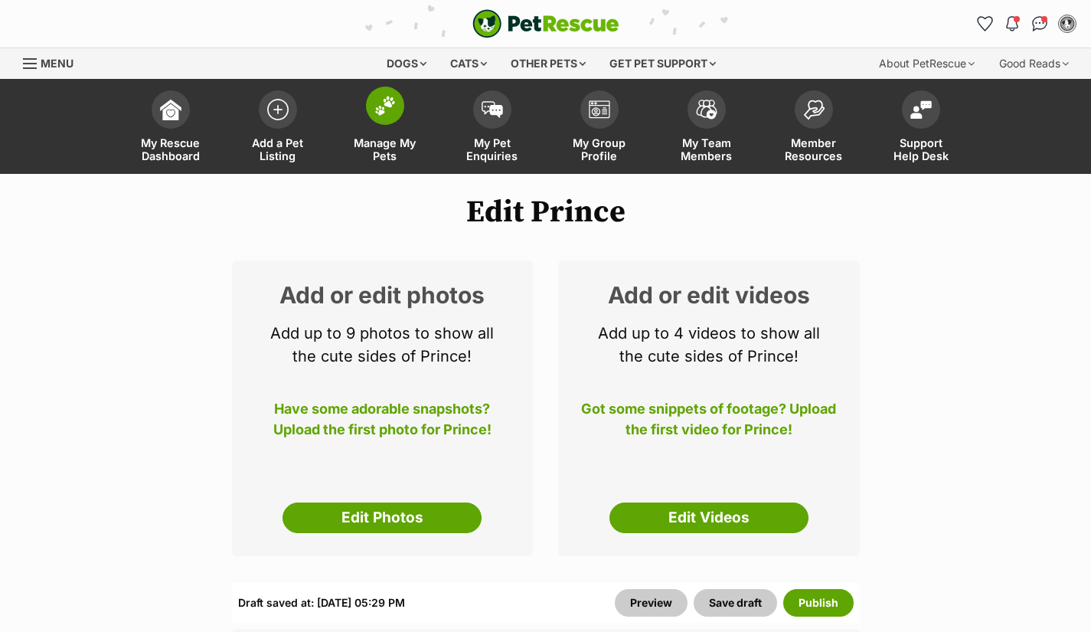
click at [387, 143] on span "Manage My Pets" at bounding box center [385, 149] width 69 height 26
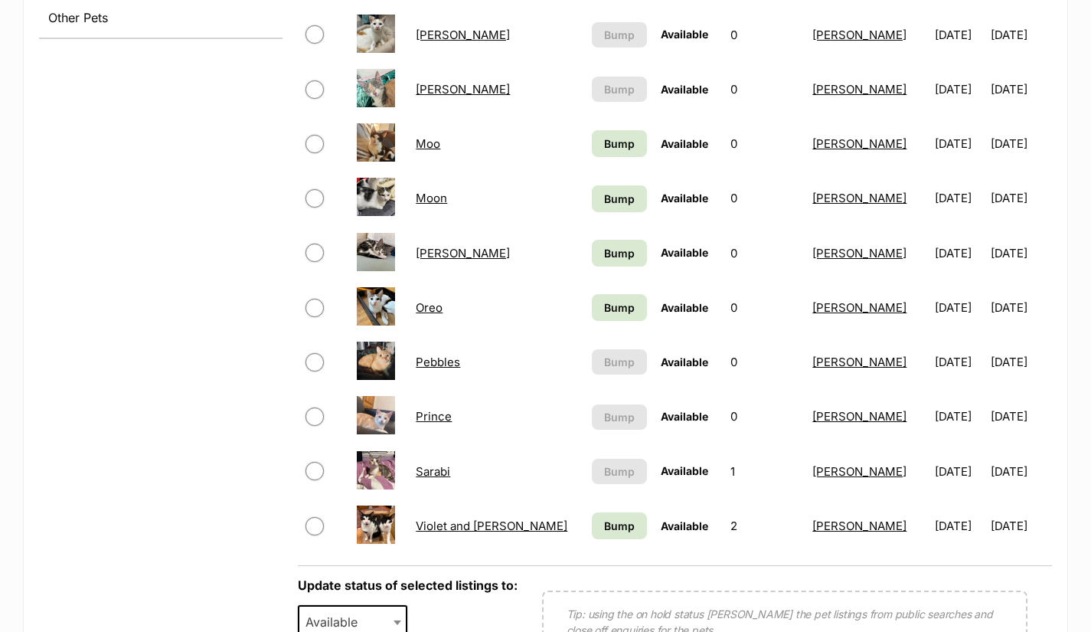
scroll to position [727, 0]
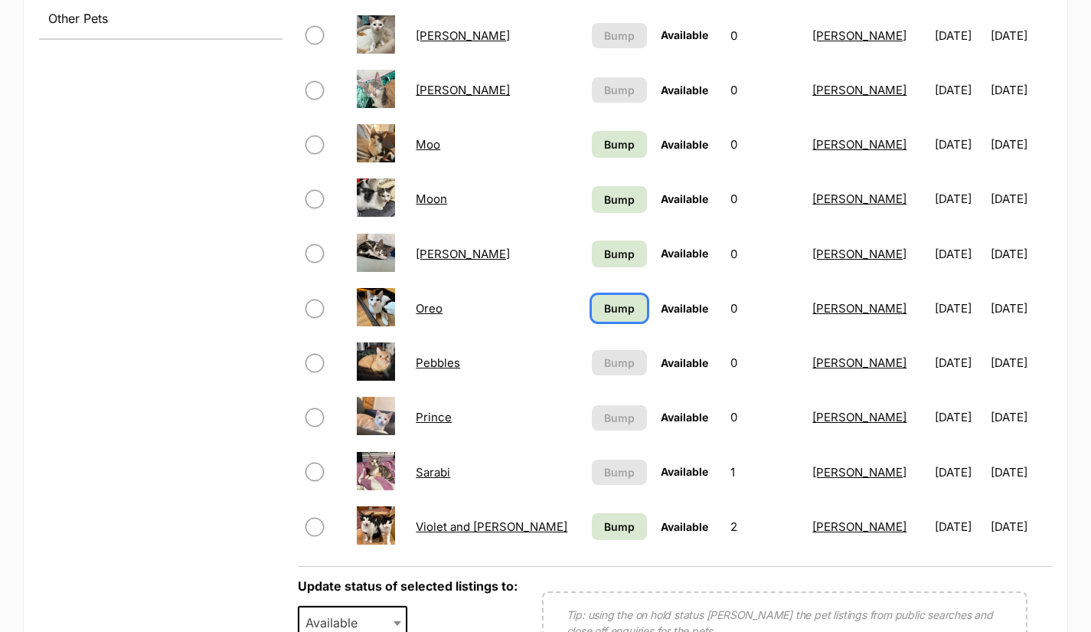
click at [604, 311] on span "Bump" at bounding box center [619, 308] width 31 height 16
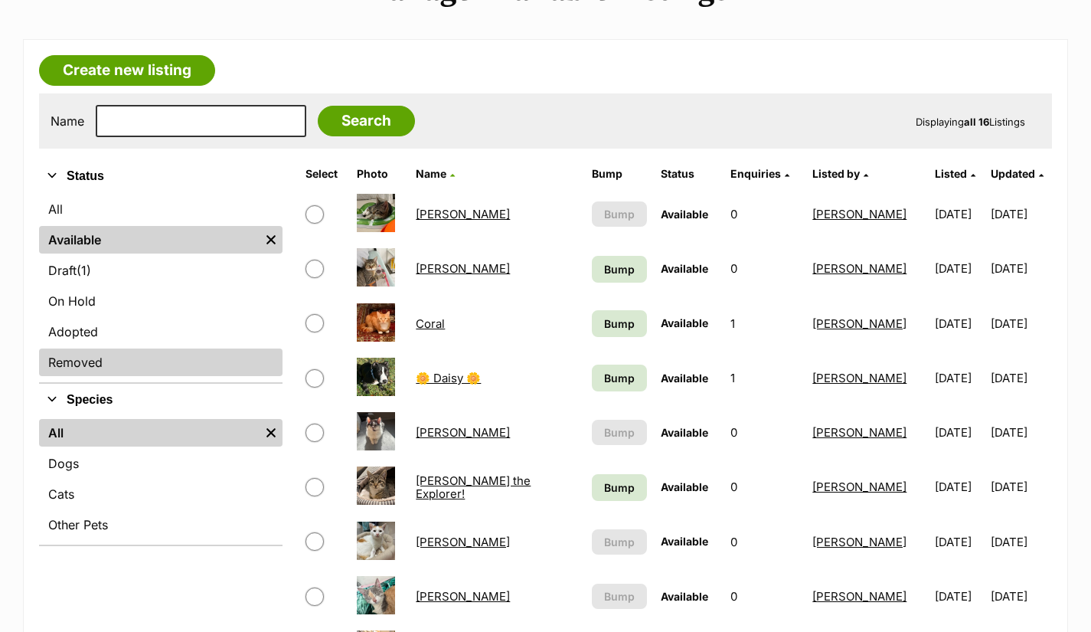
scroll to position [217, 0]
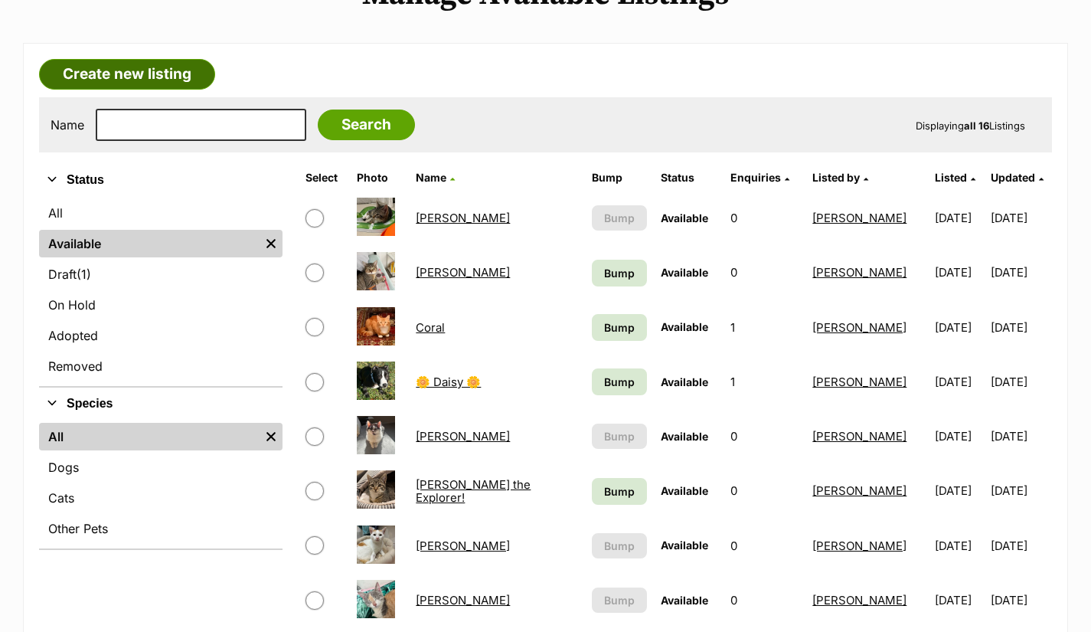
click at [111, 89] on link "Create new listing" at bounding box center [127, 74] width 176 height 31
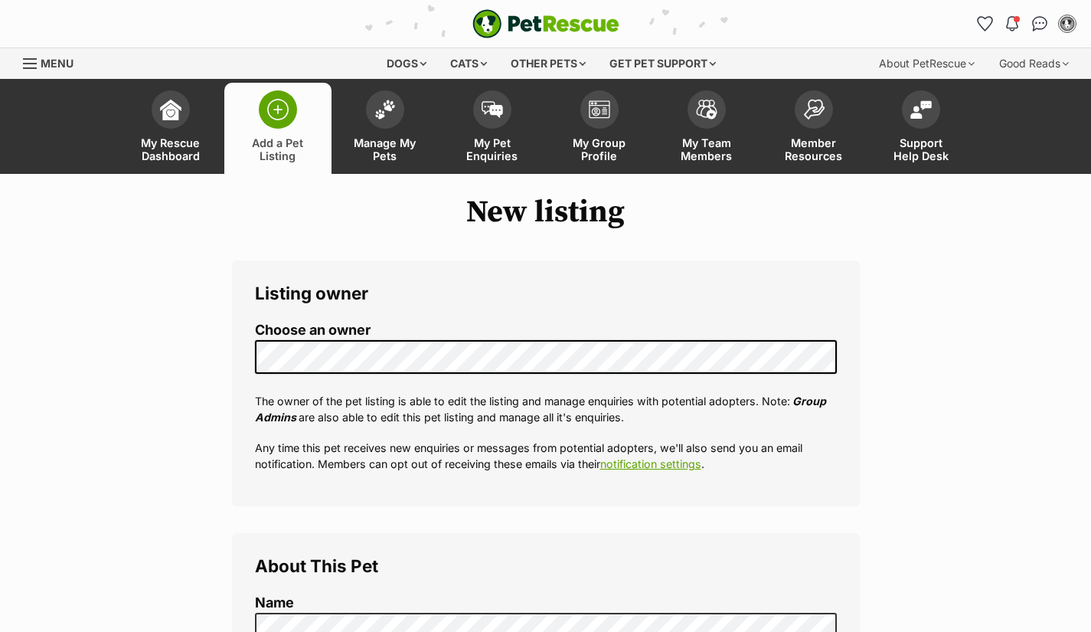
select select
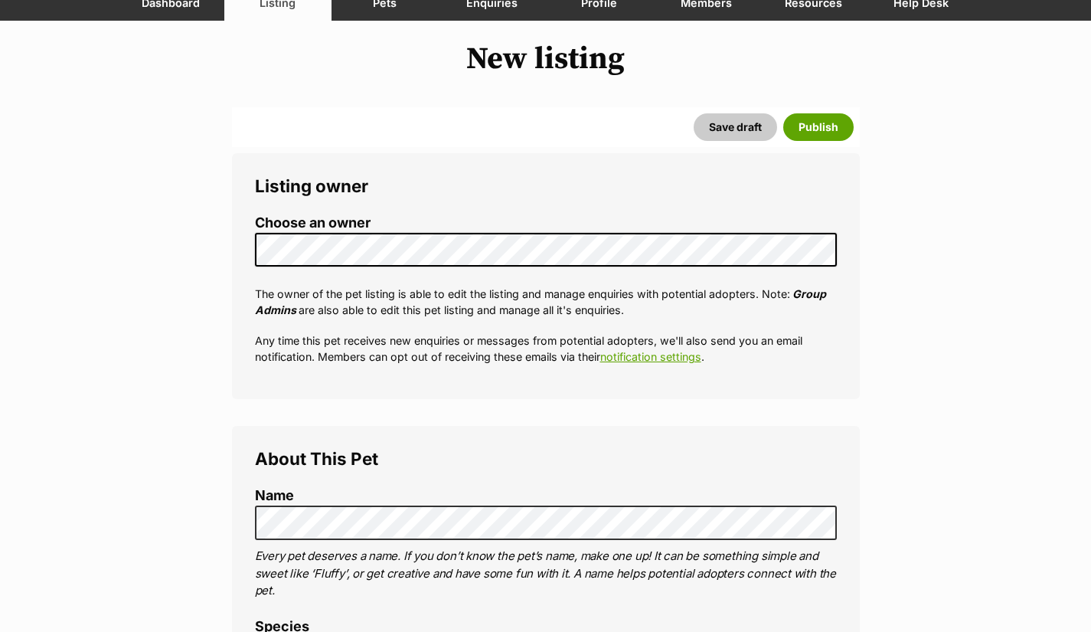
scroll to position [265, 0]
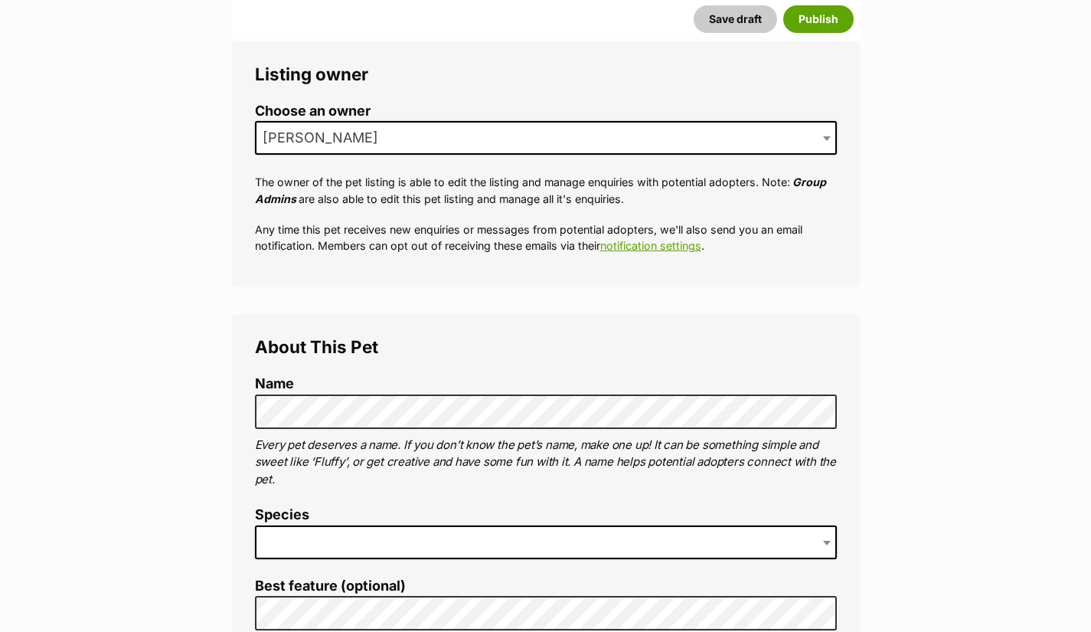
click at [620, 533] on span at bounding box center [546, 542] width 582 height 34
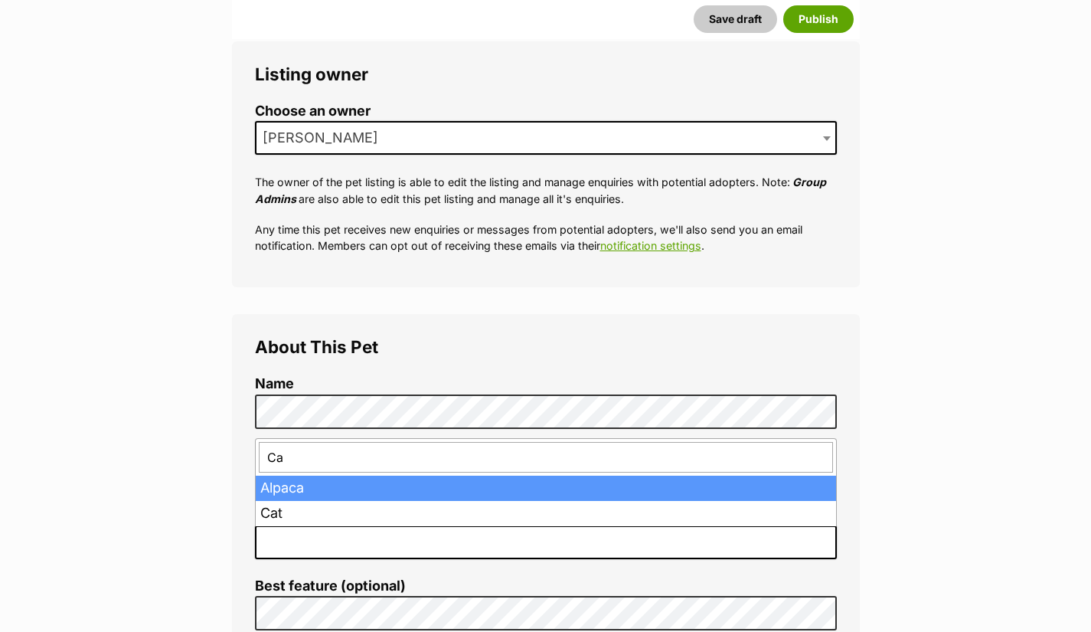
type input "Cat"
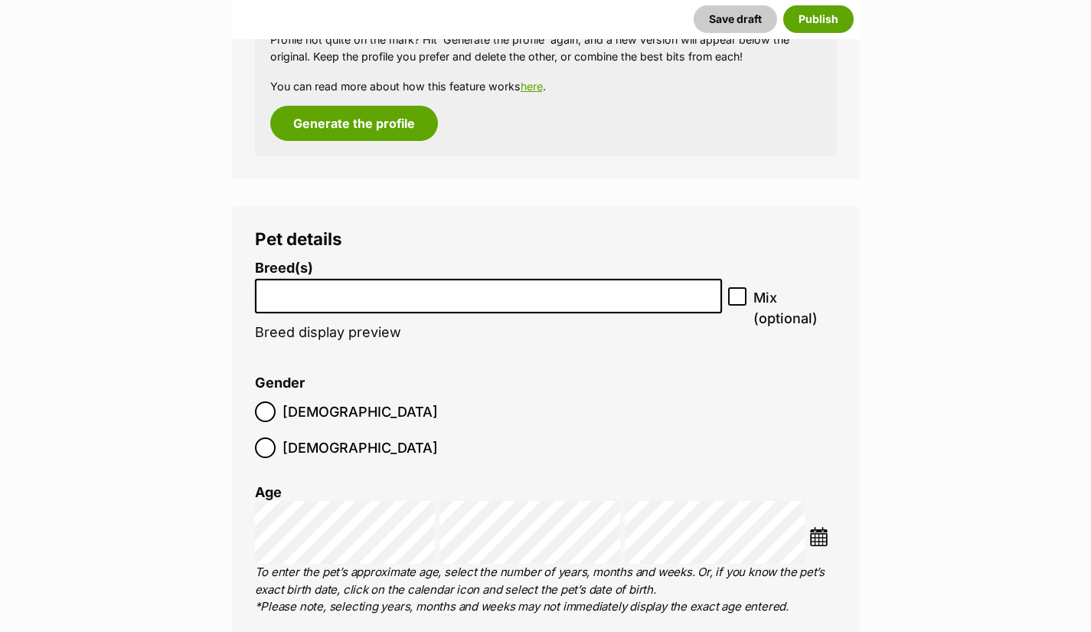
scroll to position [1684, 0]
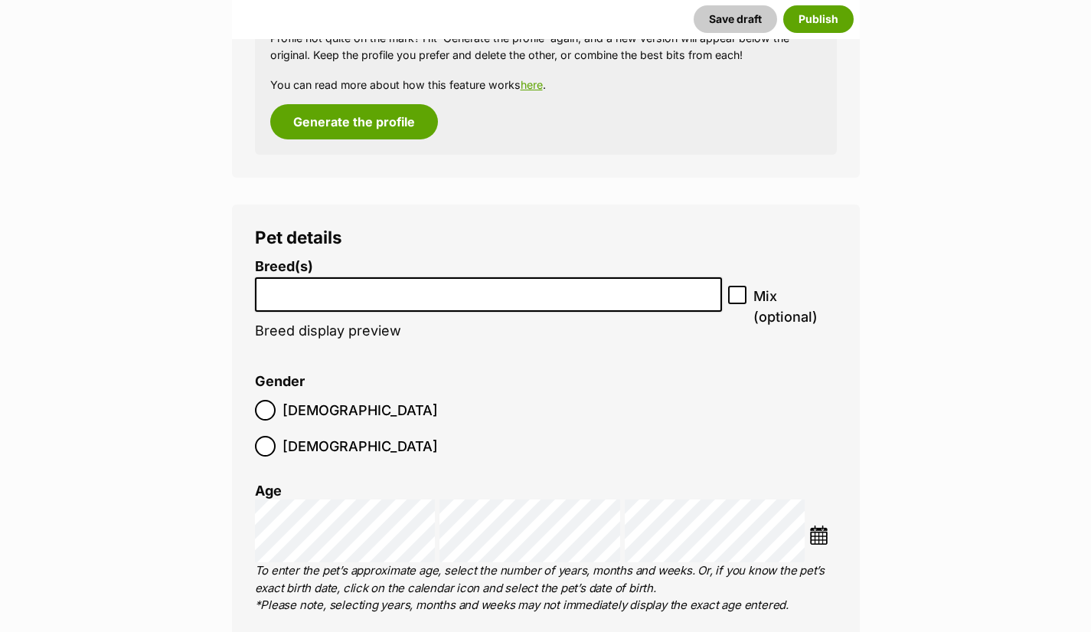
click at [569, 293] on input "search" at bounding box center [488, 291] width 457 height 16
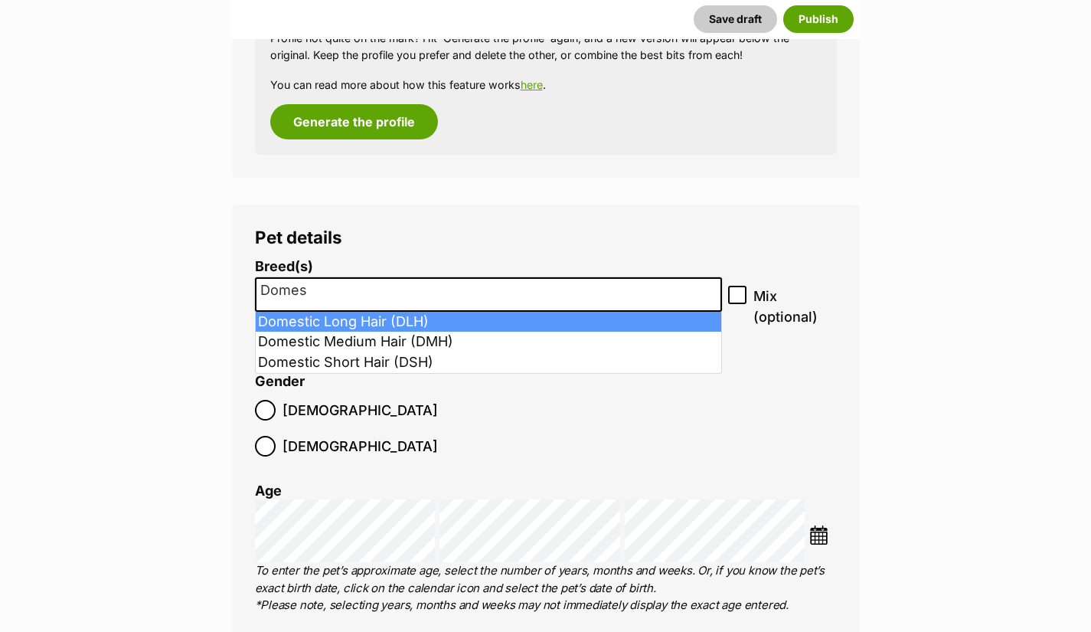
type input "Domes"
select select "252102"
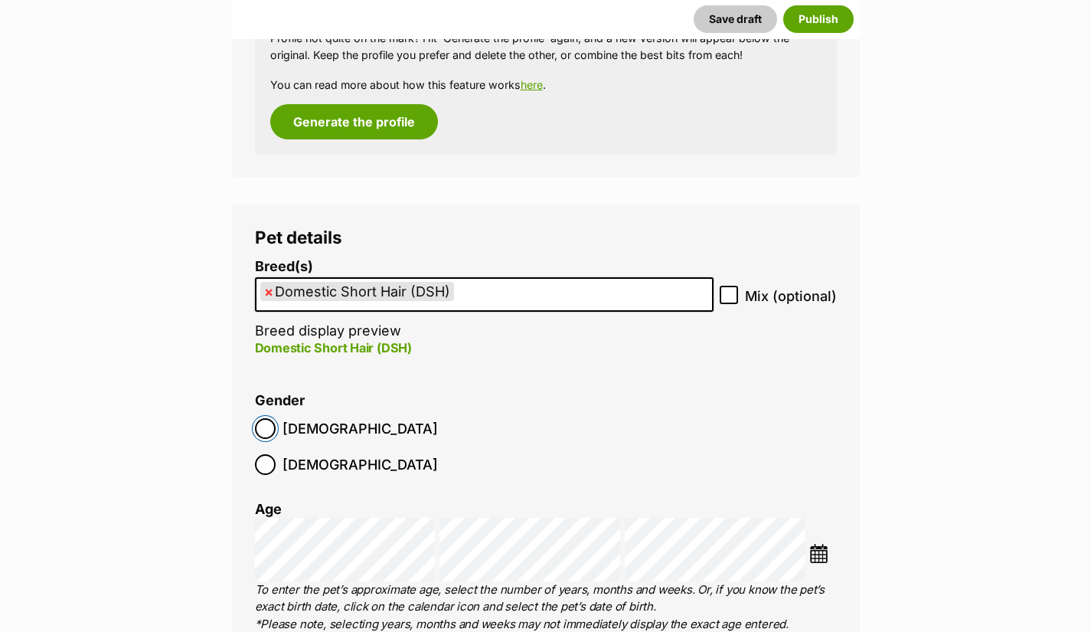
click at [822, 544] on img at bounding box center [818, 553] width 19 height 19
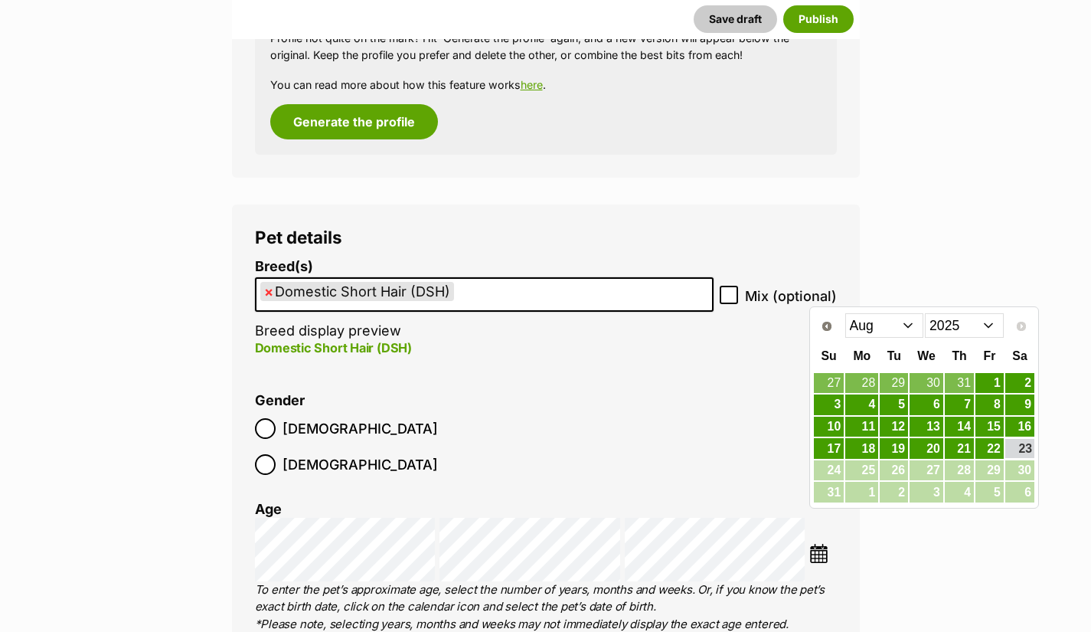
click at [901, 331] on select "Jan Feb Mar Apr May Jun Jul Aug" at bounding box center [884, 325] width 79 height 25
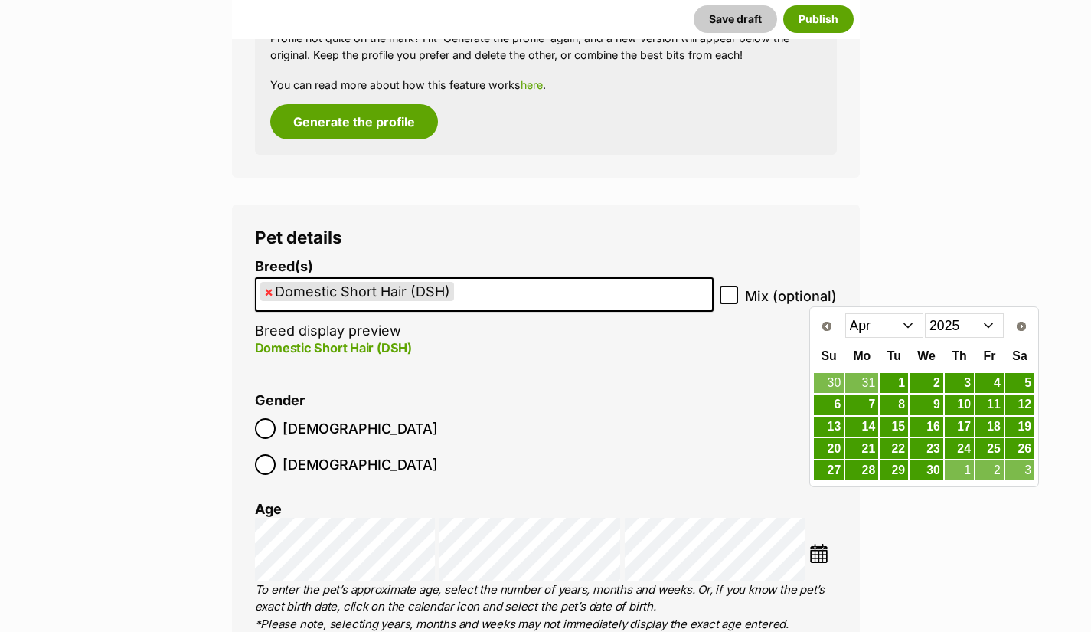
click at [899, 407] on link "8" at bounding box center [894, 404] width 28 height 21
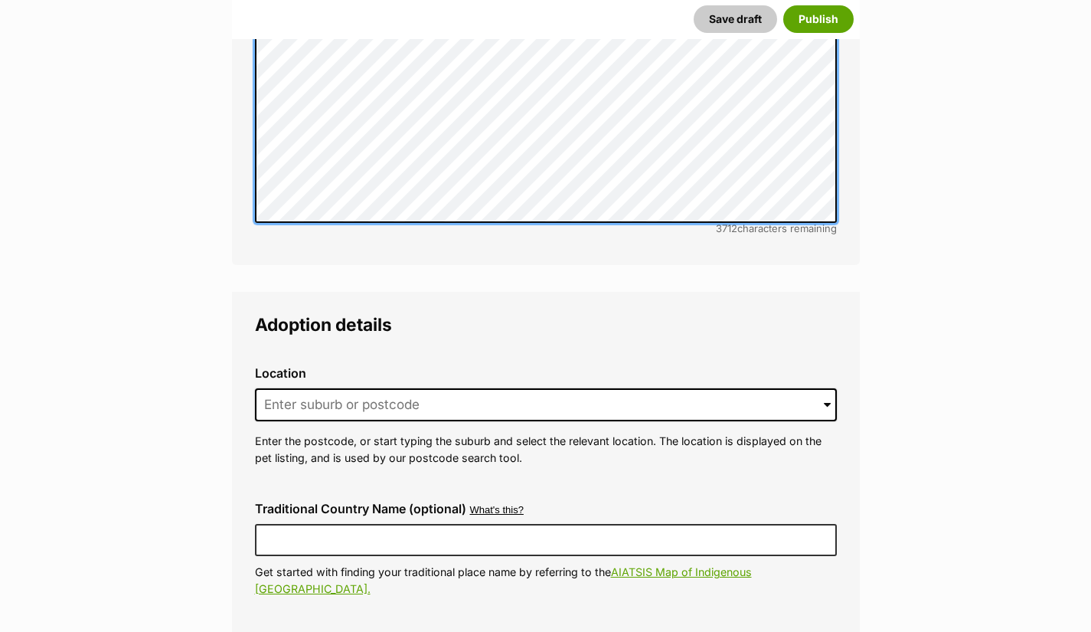
scroll to position [3463, 0]
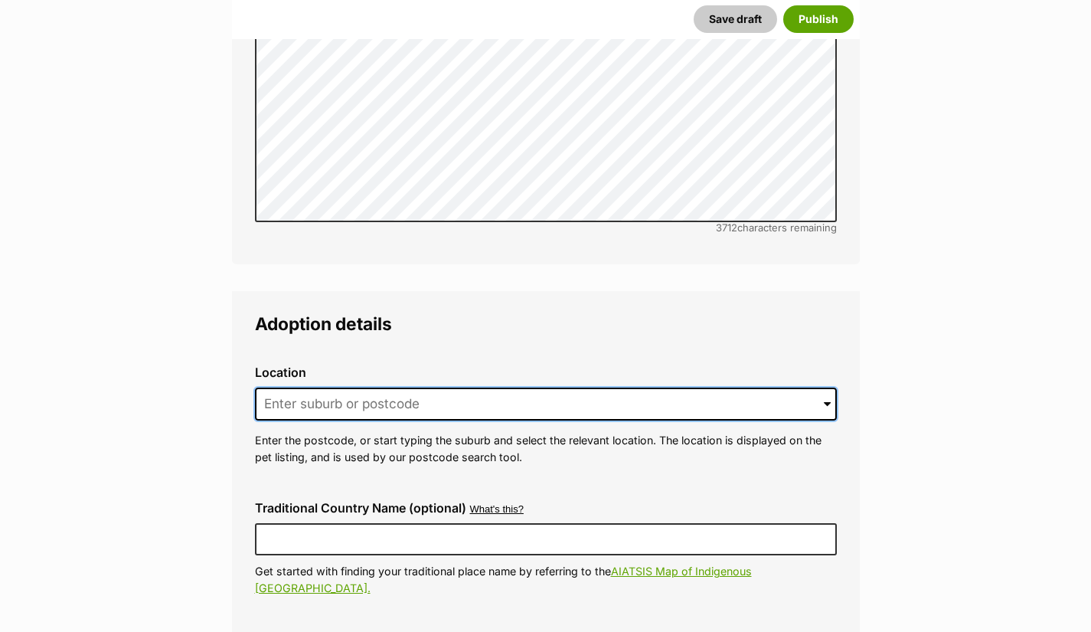
click at [711, 387] on input at bounding box center [546, 404] width 582 height 34
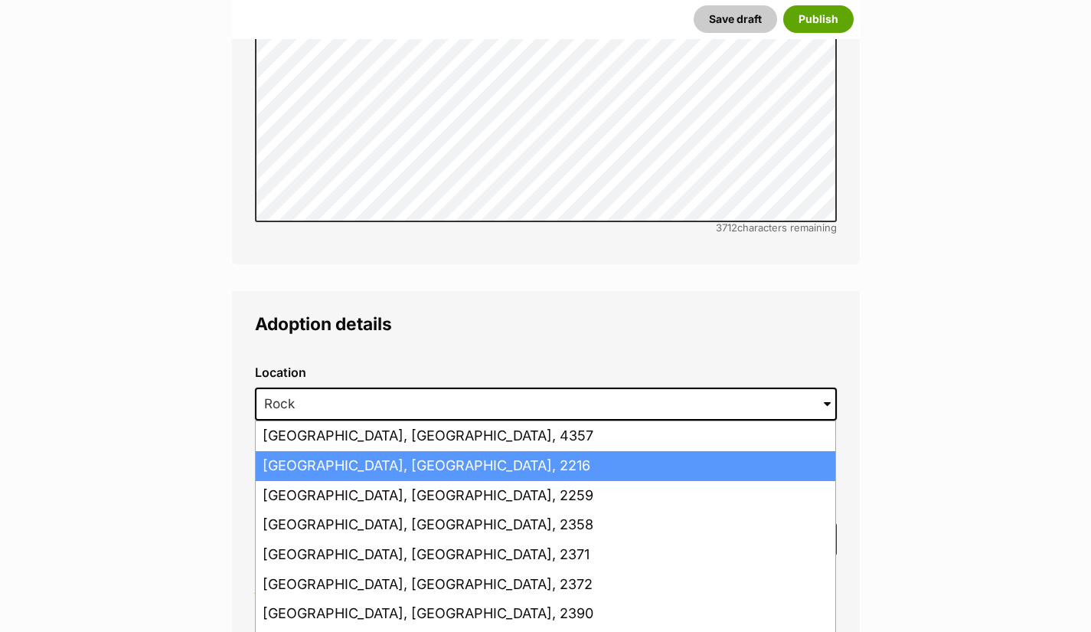
click at [420, 451] on li "Rockdale, New South Wales, 2216" at bounding box center [546, 466] width 580 height 30
type input "Rockdale, New South Wales, 2216"
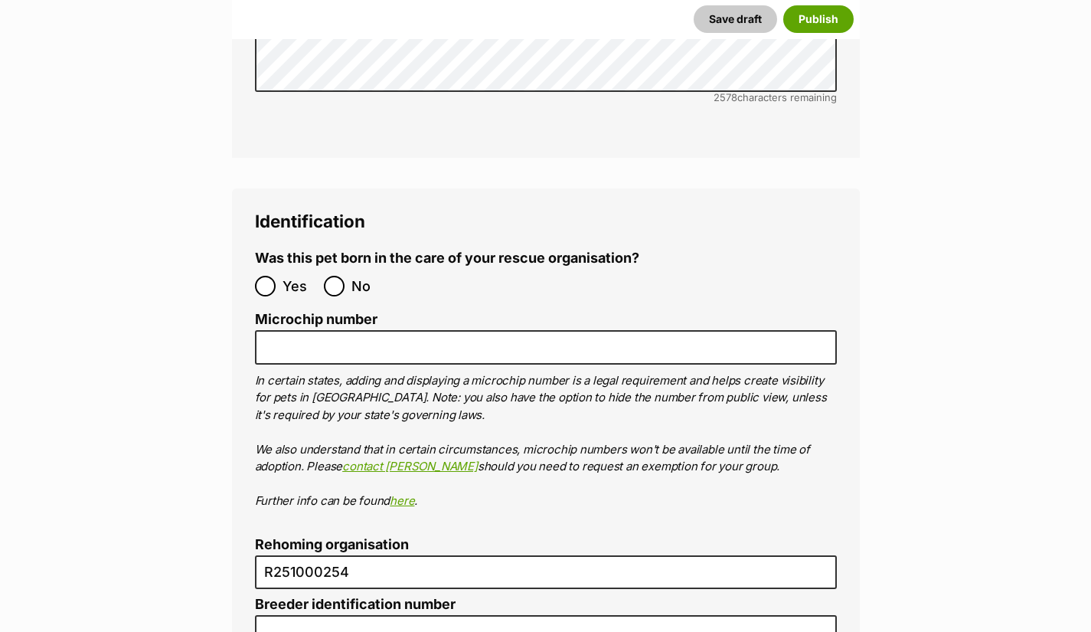
scroll to position [5243, 0]
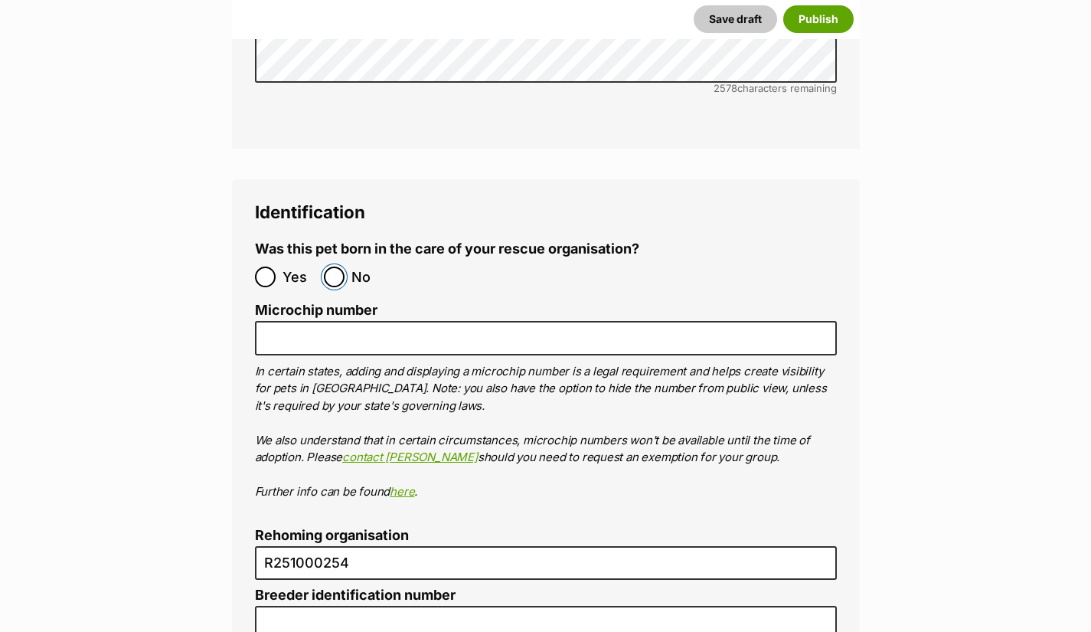
click at [334, 266] on input "No" at bounding box center [334, 276] width 21 height 21
radio input "true"
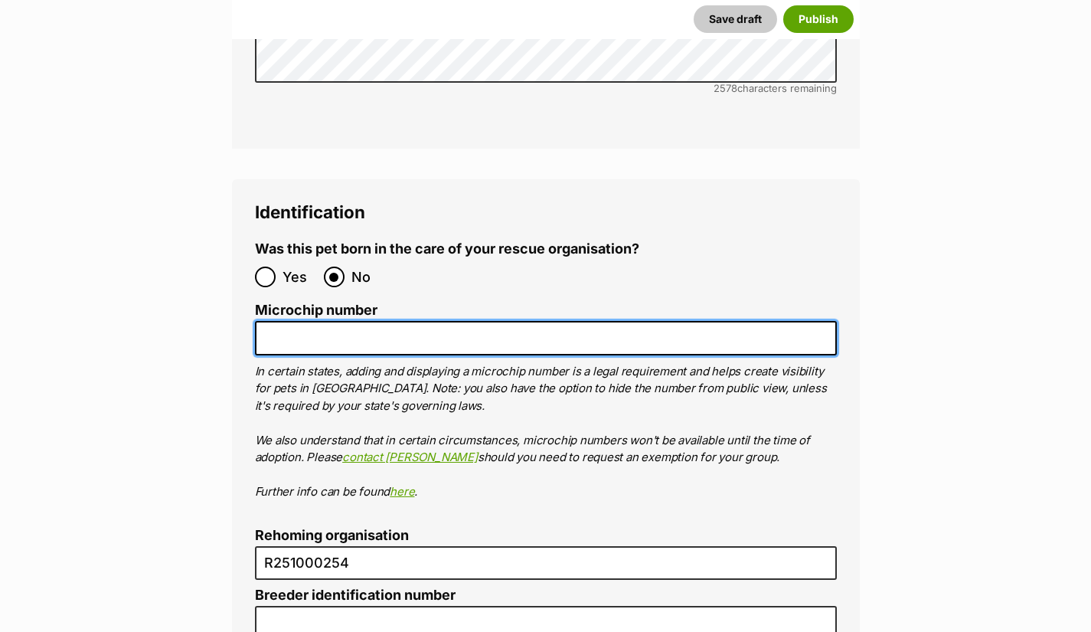
click at [270, 321] on input "Microchip number" at bounding box center [546, 338] width 582 height 34
paste input "991001006309461"
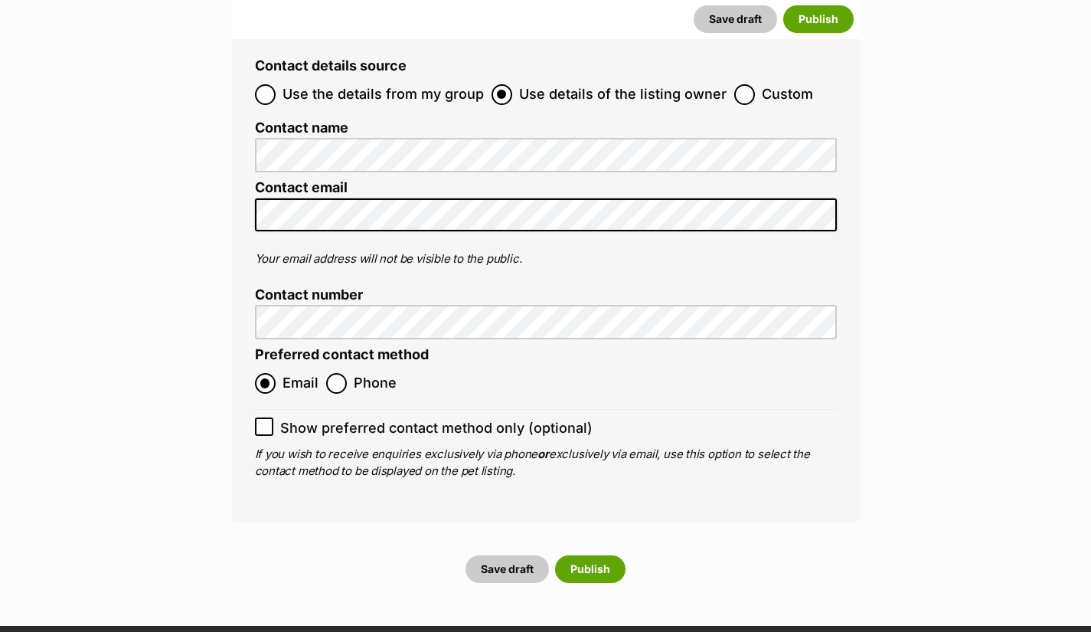
scroll to position [6081, 0]
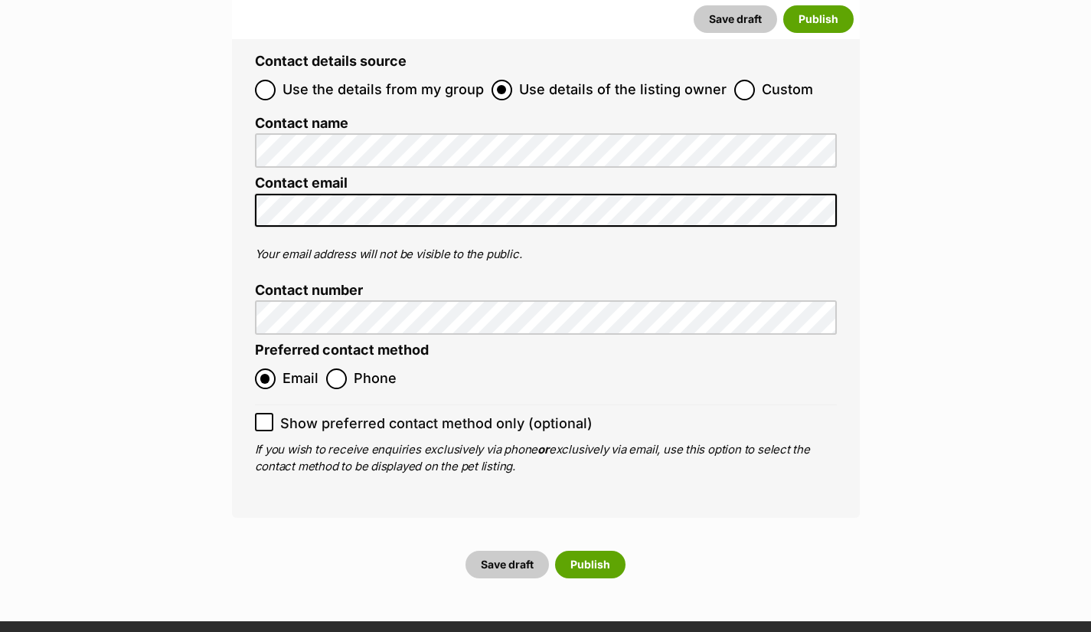
type input "991001006309461"
click at [260, 417] on icon at bounding box center [264, 422] width 11 height 11
click at [260, 413] on input "Show preferred contact method only (optional)" at bounding box center [264, 422] width 18 height 18
checkbox input "true"
click at [505, 551] on button "Save draft" at bounding box center [507, 565] width 83 height 28
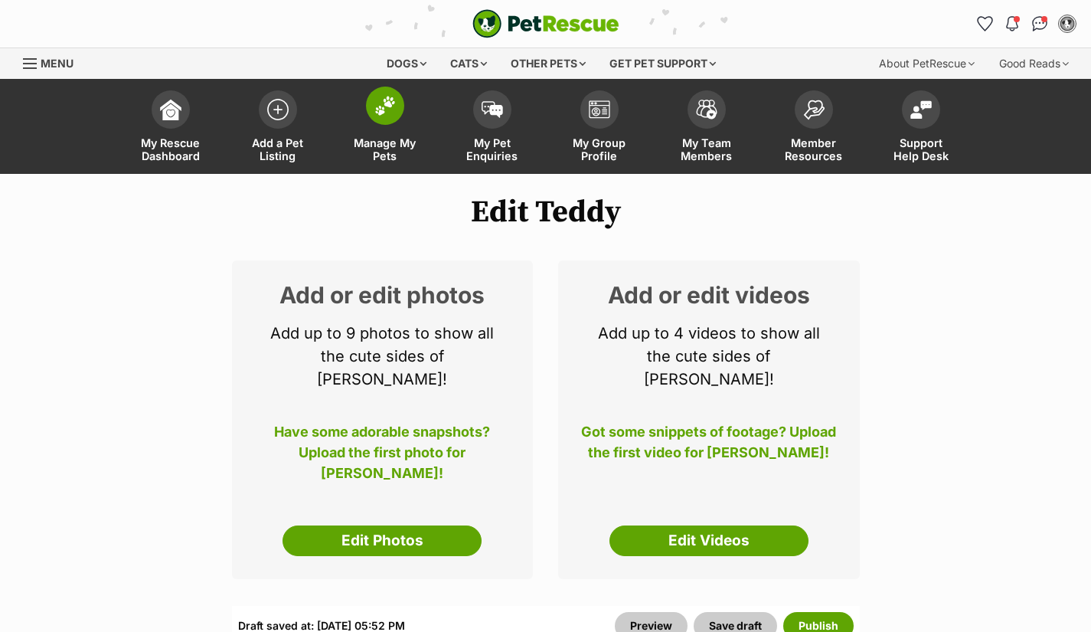
click at [370, 142] on span "Manage My Pets" at bounding box center [385, 149] width 69 height 26
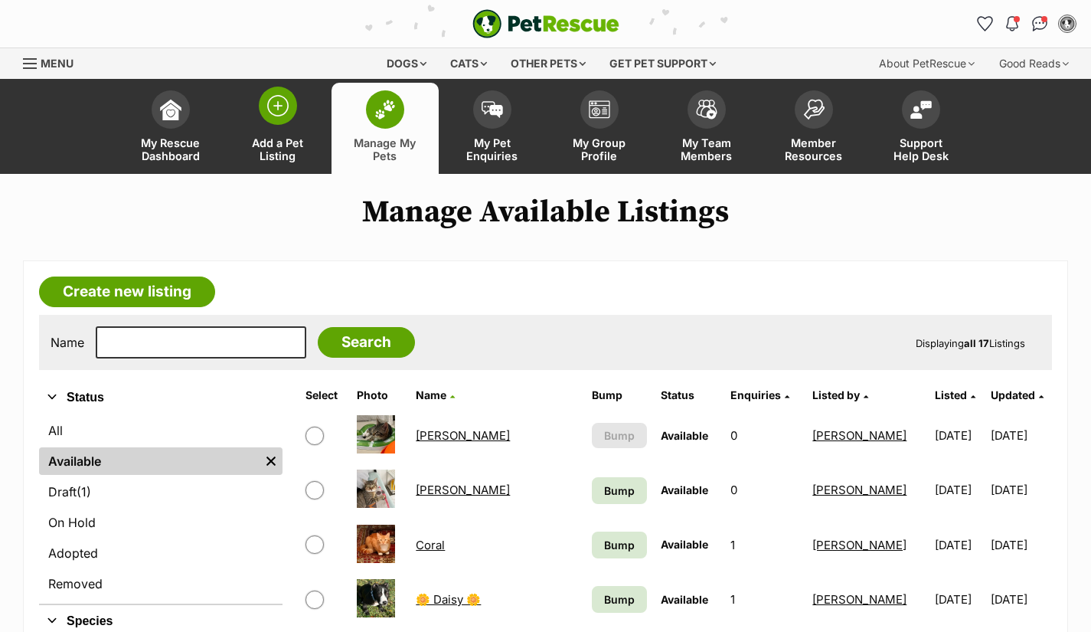
click at [277, 152] on span "Add a Pet Listing" at bounding box center [277, 149] width 69 height 26
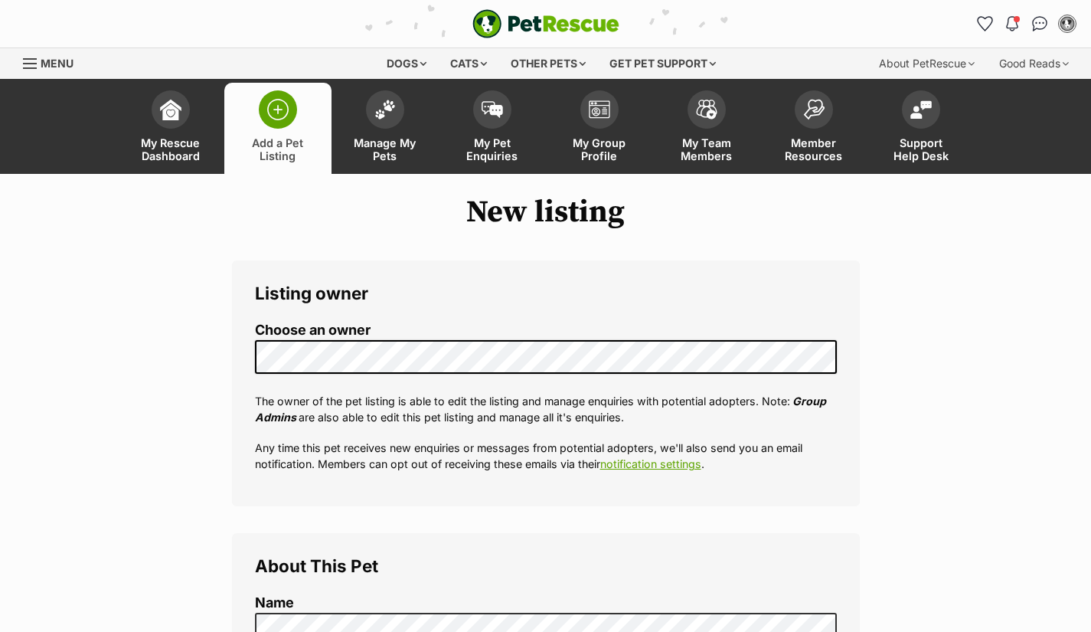
select select
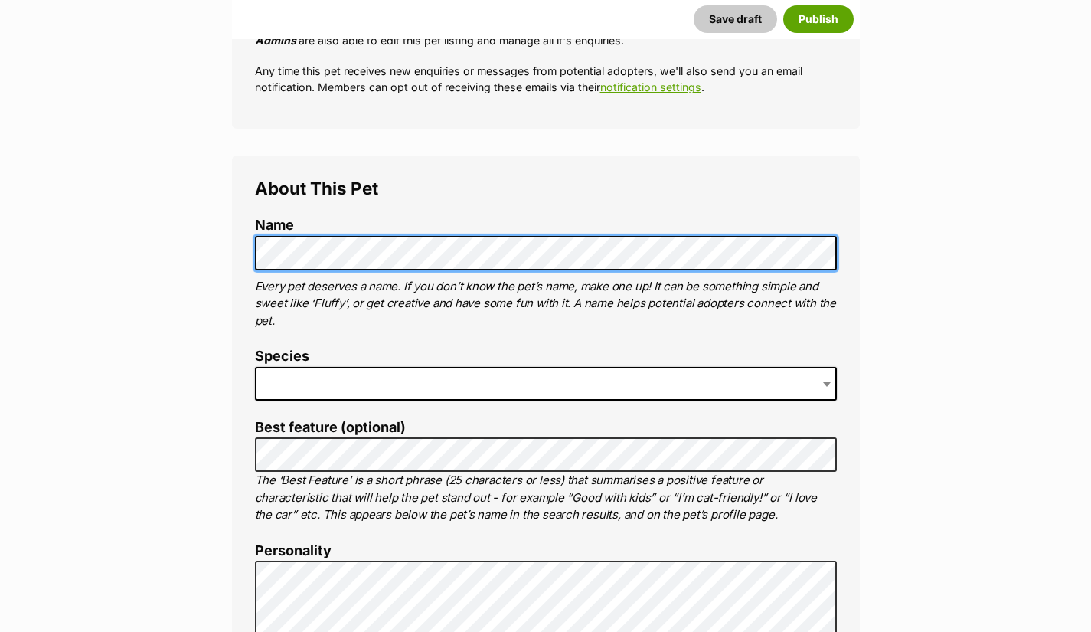
scroll to position [428, 0]
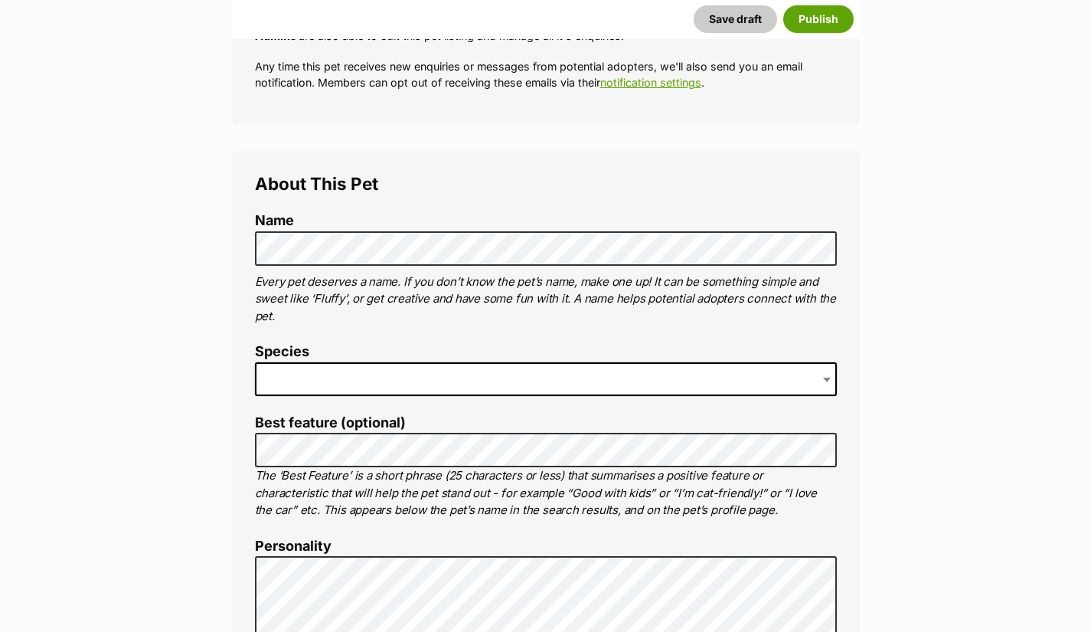
click at [761, 368] on span at bounding box center [546, 379] width 582 height 34
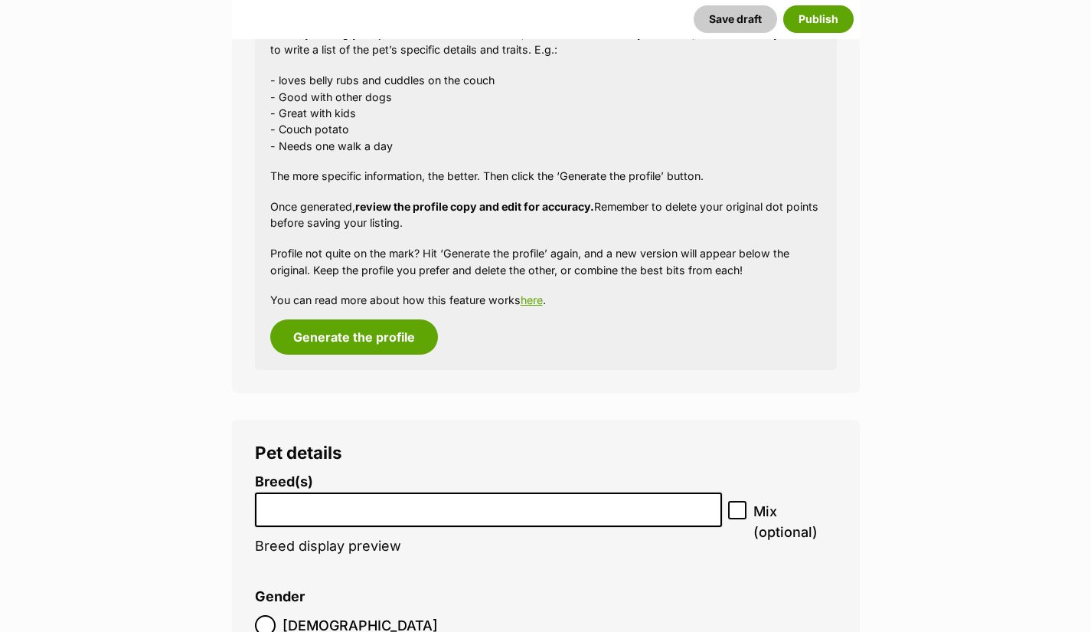
scroll to position [1470, 0]
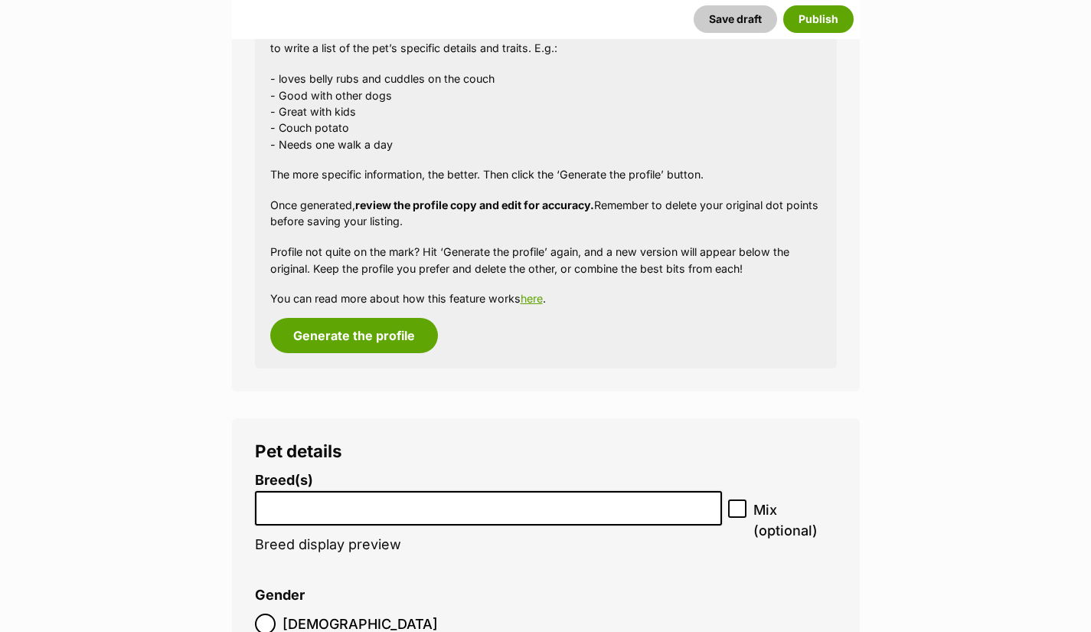
click at [552, 511] on input "search" at bounding box center [488, 504] width 457 height 16
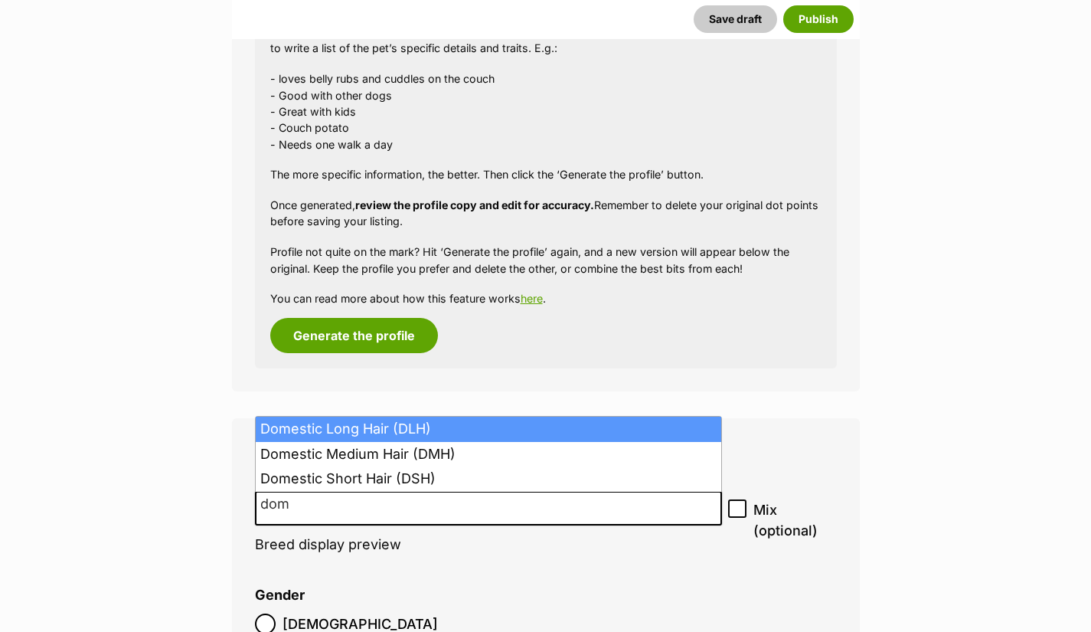
type input "dom"
select select "252102"
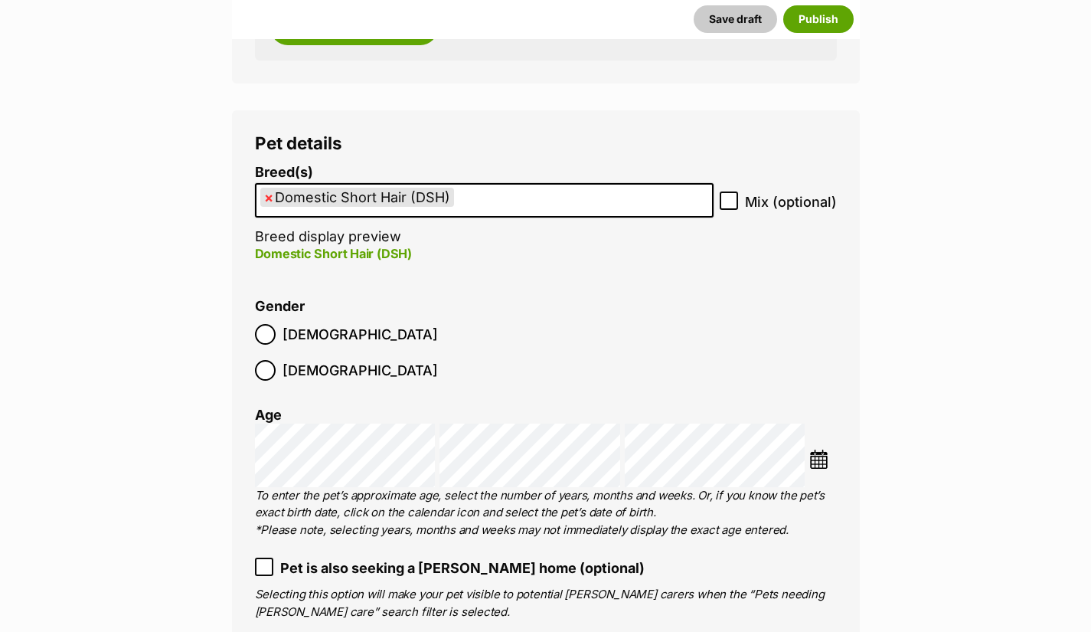
scroll to position [1781, 0]
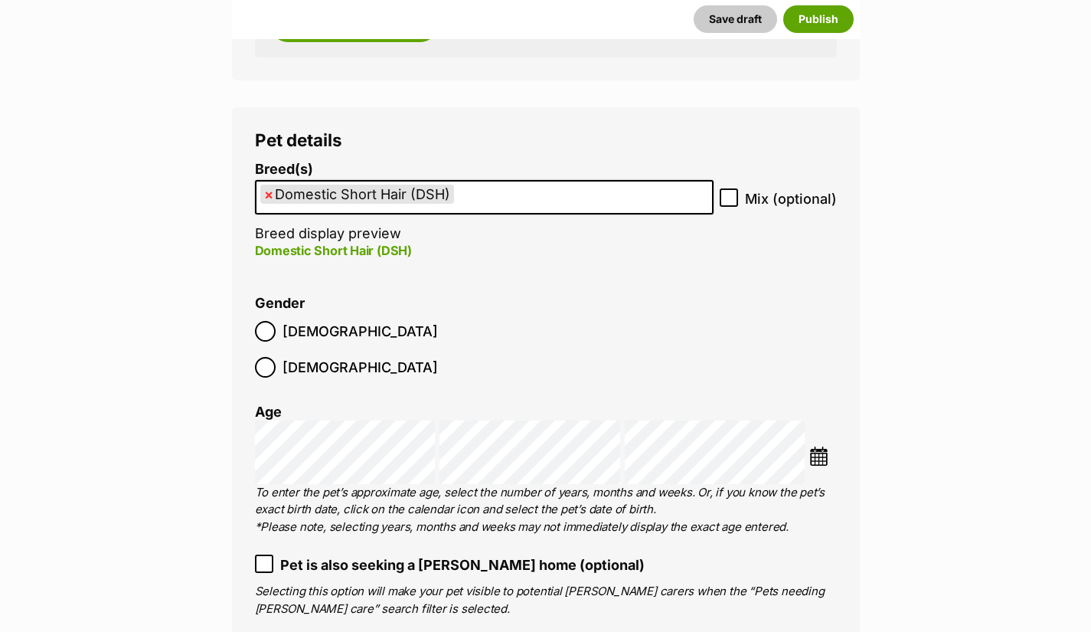
click at [817, 446] on img at bounding box center [818, 455] width 19 height 19
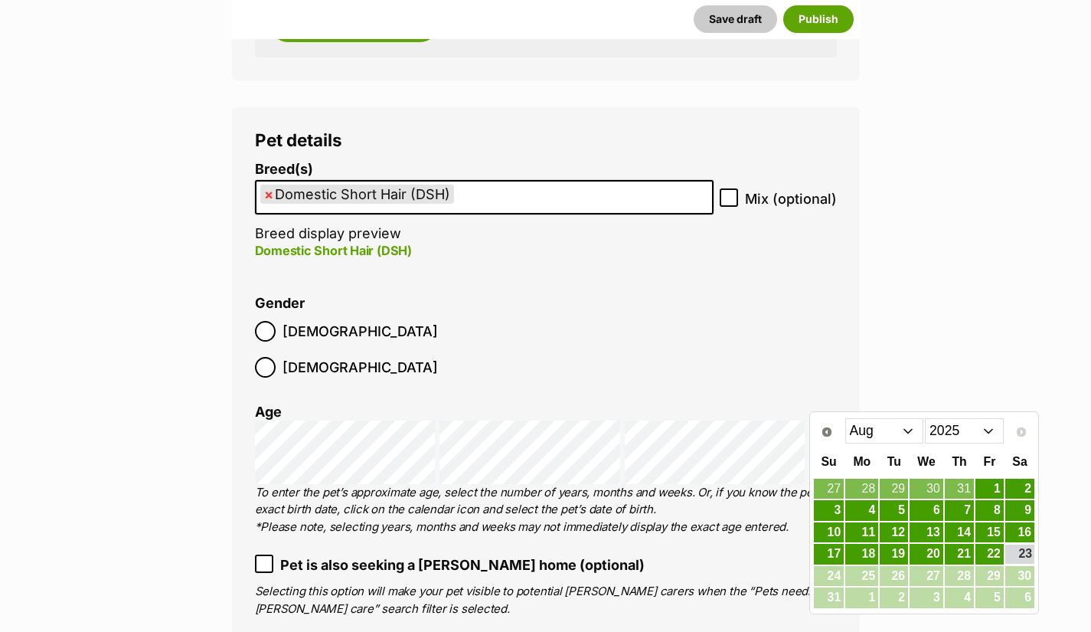
click at [904, 427] on select "Jan Feb Mar Apr May Jun Jul Aug" at bounding box center [884, 430] width 79 height 25
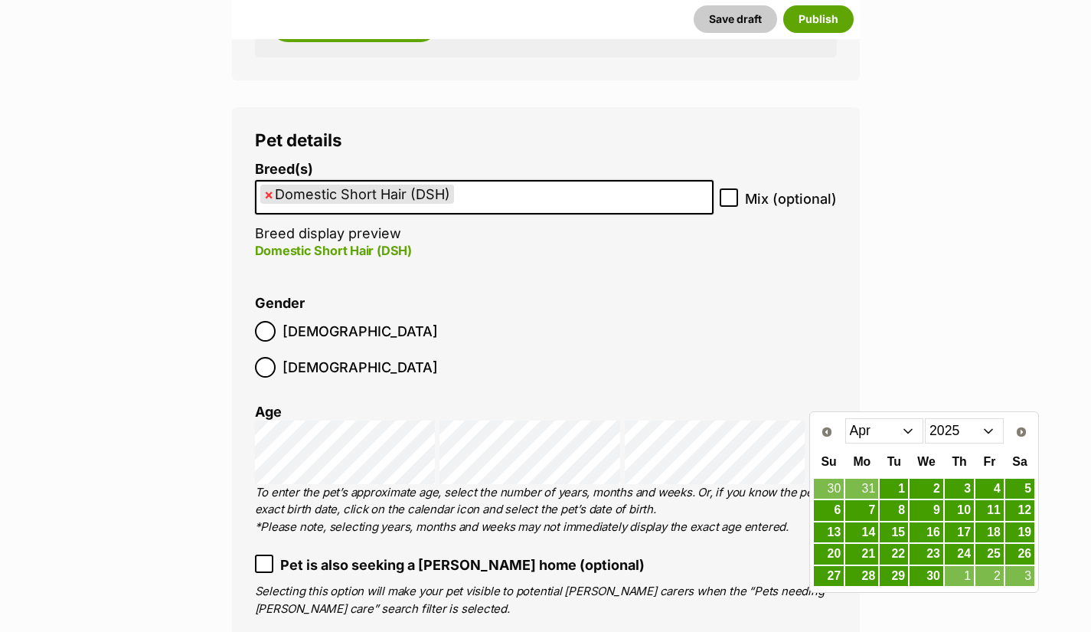
click at [901, 511] on link "8" at bounding box center [894, 510] width 28 height 21
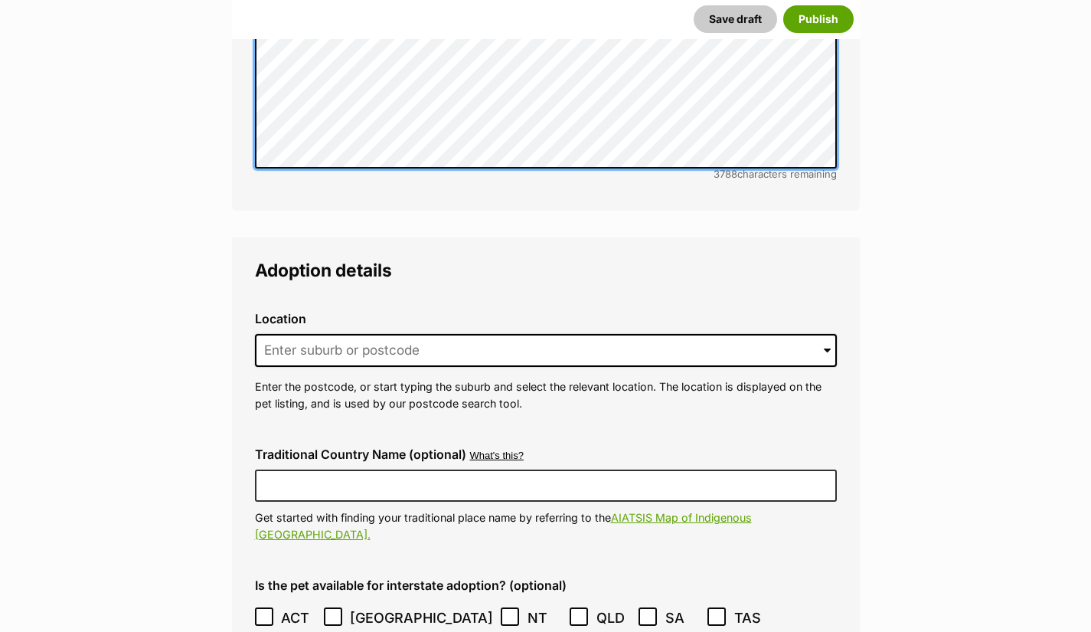
scroll to position [3522, 0]
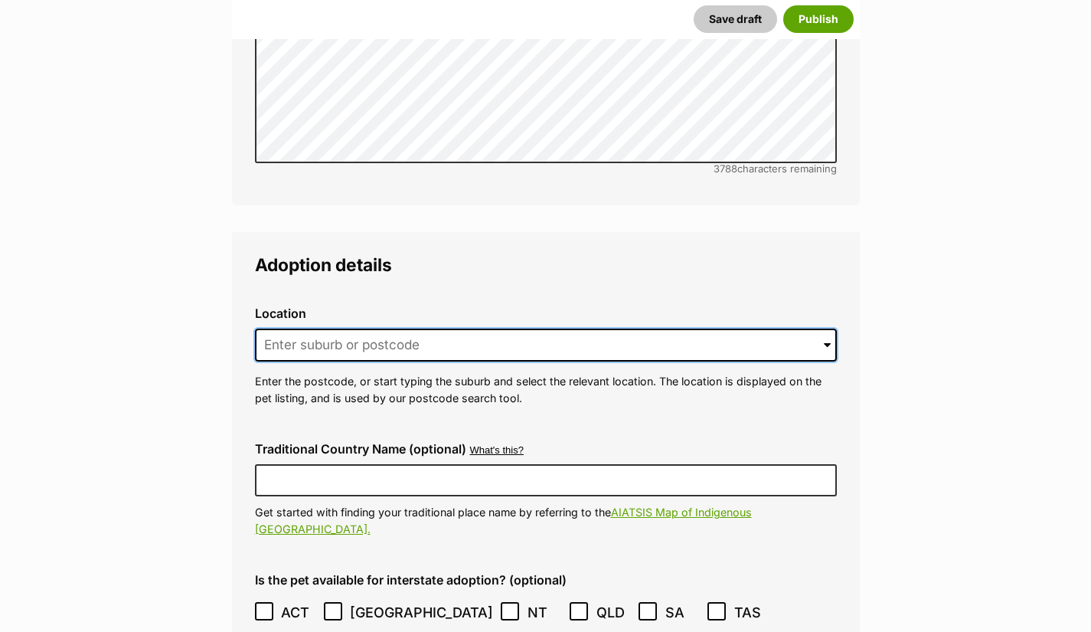
click at [706, 328] on input at bounding box center [546, 345] width 582 height 34
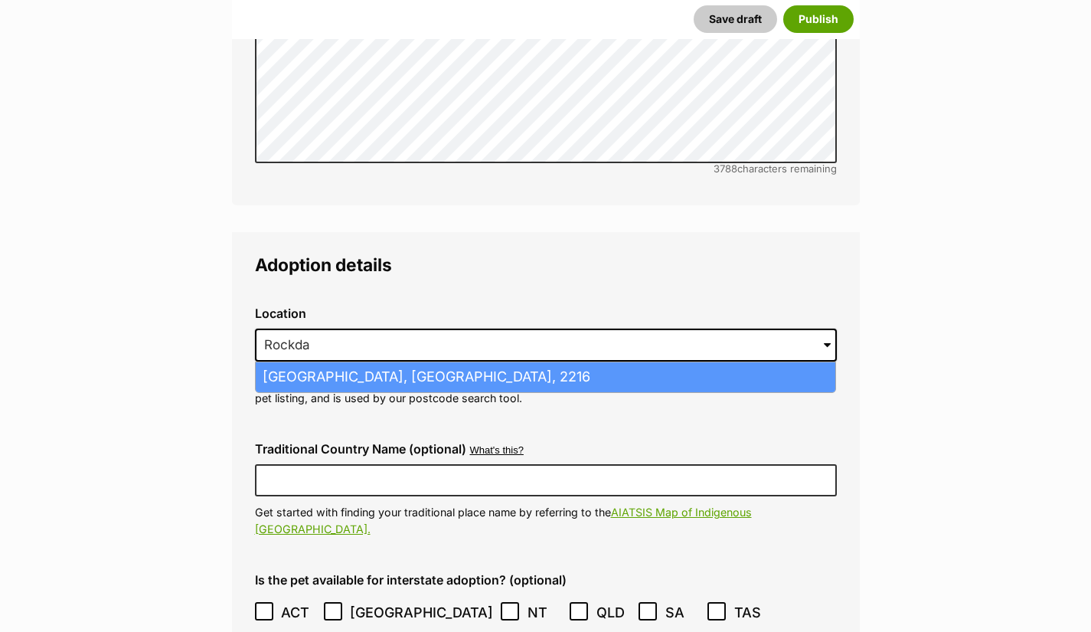
click at [402, 362] on li "Rockdale, New South Wales, 2216" at bounding box center [546, 377] width 580 height 30
type input "Rockdale, New South Wales, 2216"
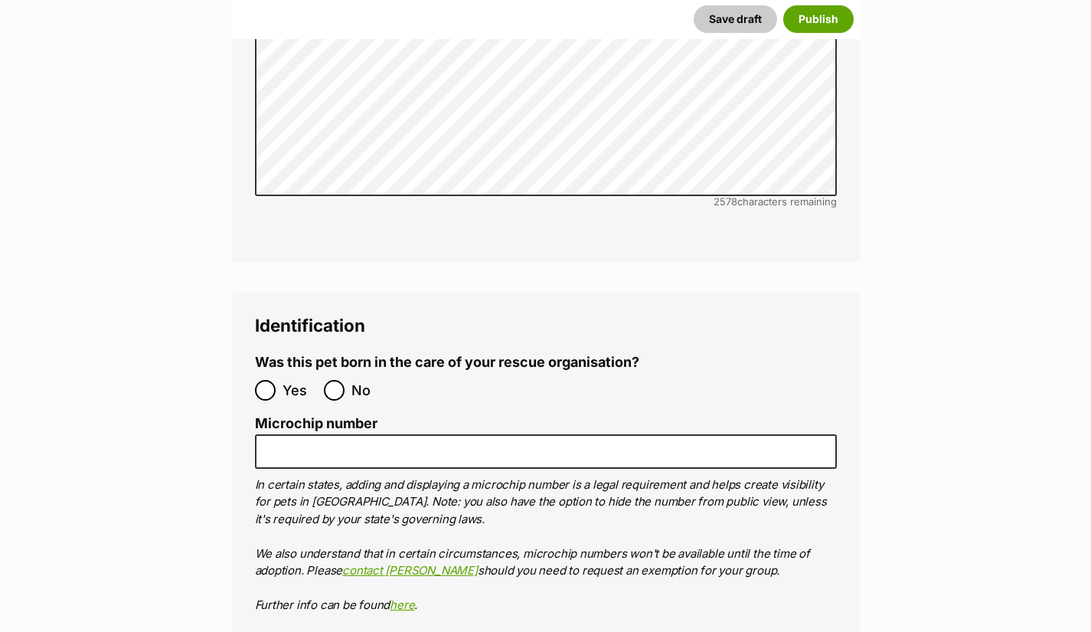
scroll to position [5131, 0]
click at [339, 379] on input "No" at bounding box center [334, 389] width 21 height 21
radio input "true"
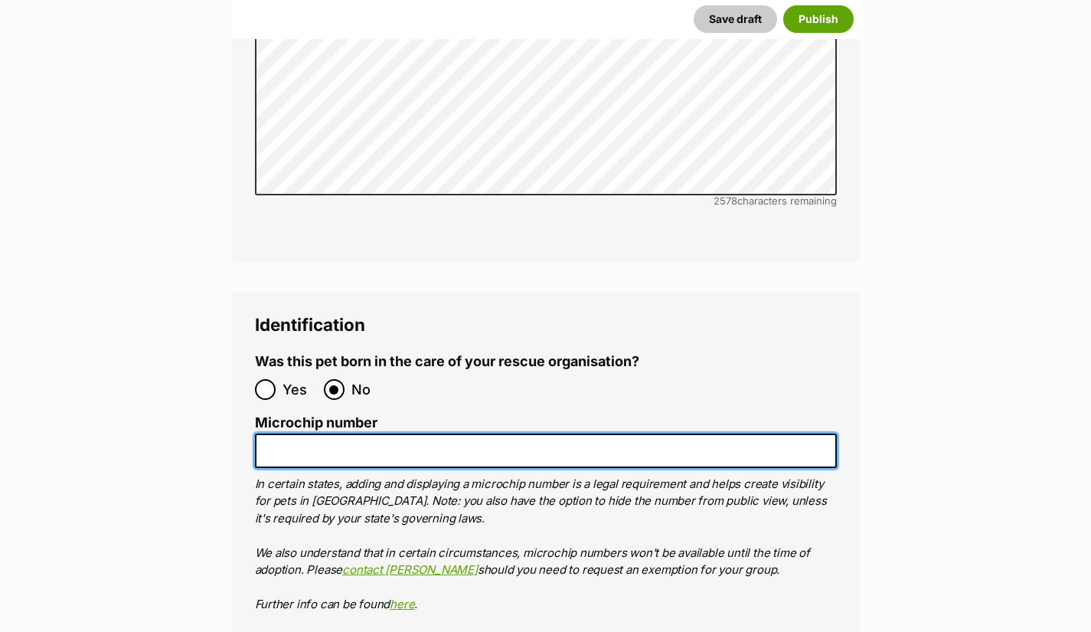
click at [328, 433] on input "Microchip number" at bounding box center [546, 450] width 582 height 34
paste input "991001006309549"
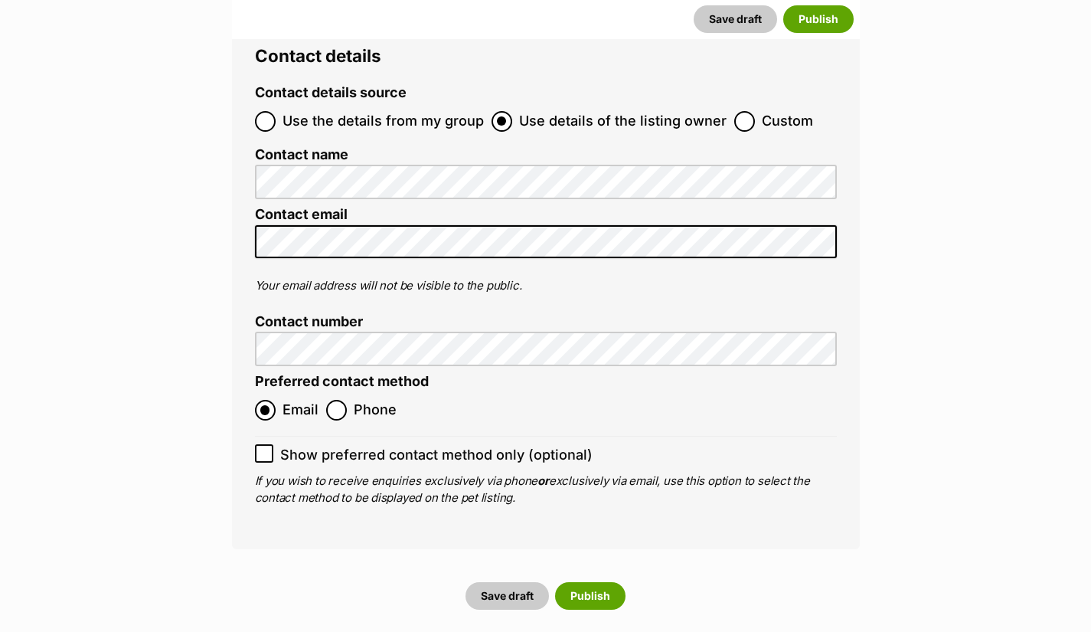
scroll to position [6083, 0]
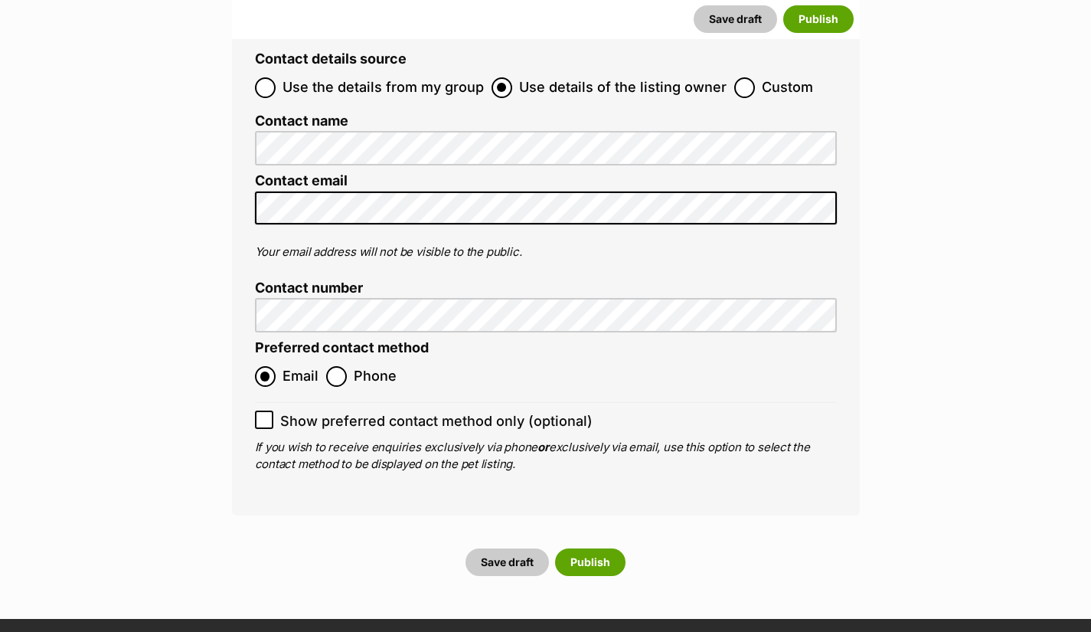
type input "991001006309549"
click at [263, 417] on icon at bounding box center [264, 420] width 9 height 7
click at [263, 410] on input "Show preferred contact method only (optional)" at bounding box center [264, 419] width 18 height 18
checkbox input "true"
click at [504, 548] on button "Save draft" at bounding box center [507, 562] width 83 height 28
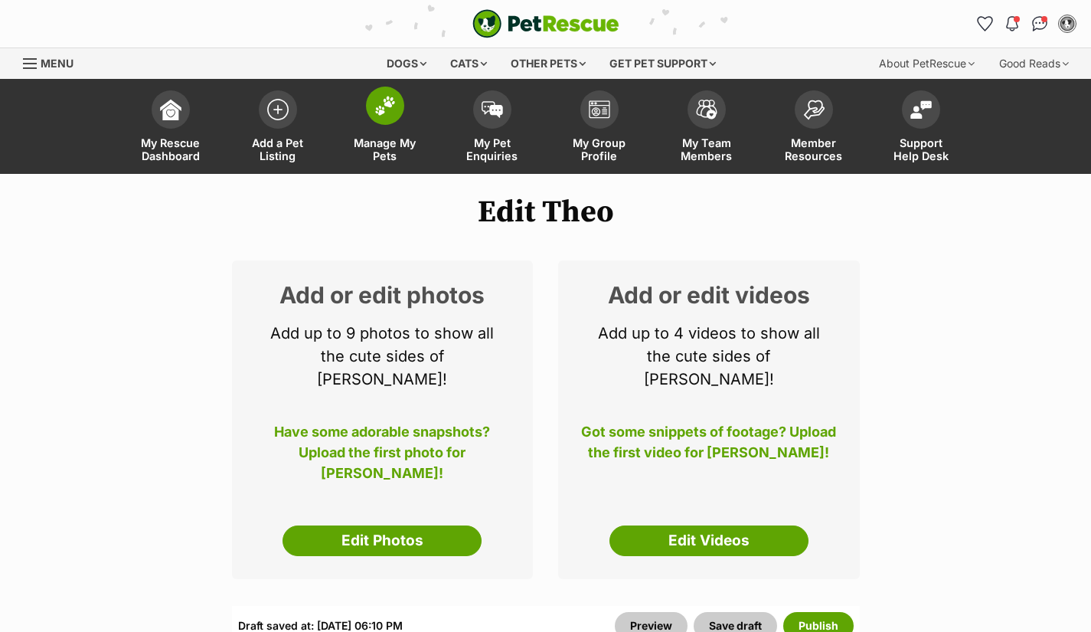
click at [374, 159] on span "Manage My Pets" at bounding box center [385, 149] width 69 height 26
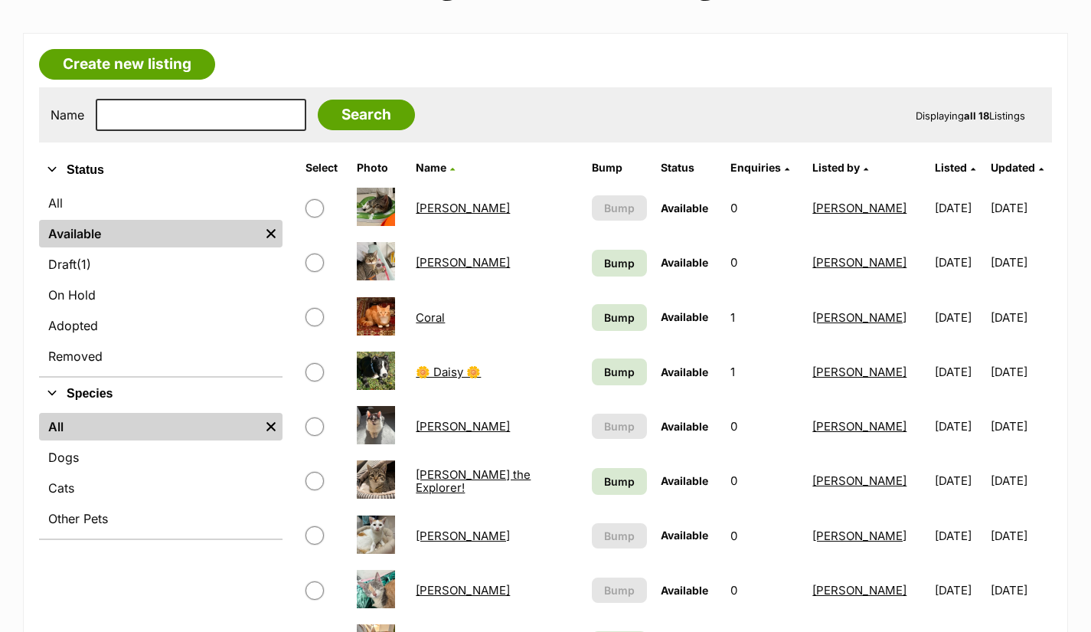
scroll to position [210, 0]
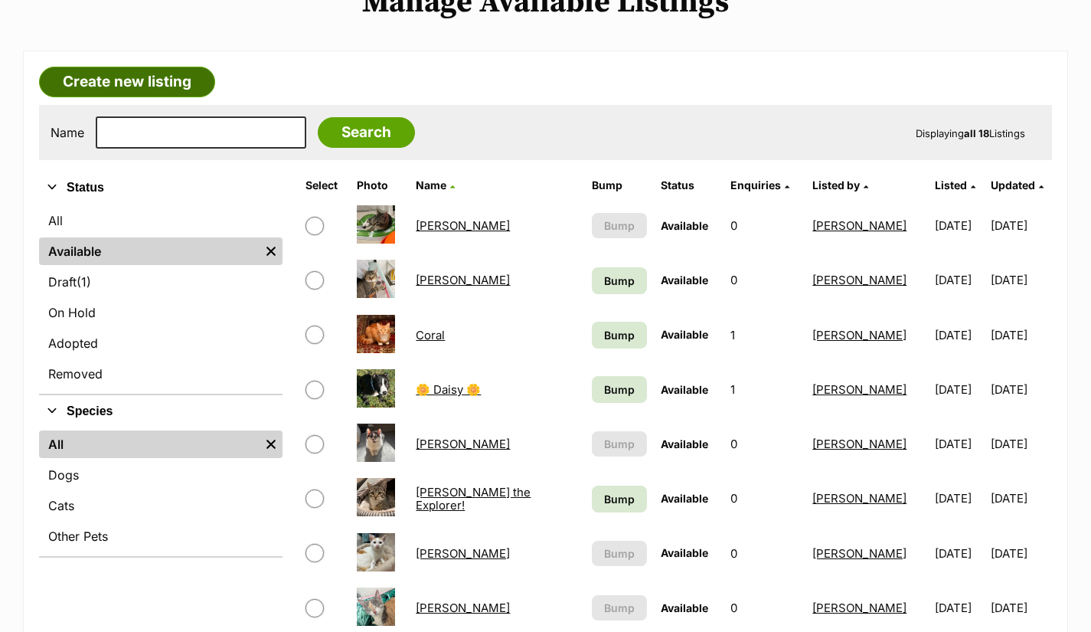
click at [136, 81] on link "Create new listing" at bounding box center [127, 82] width 176 height 31
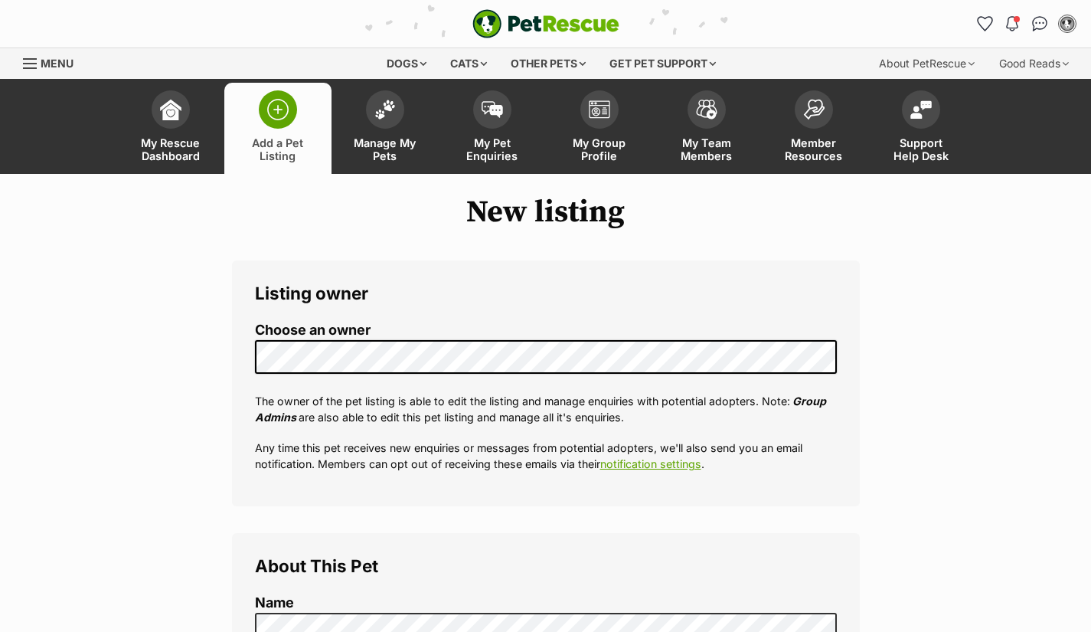
select select
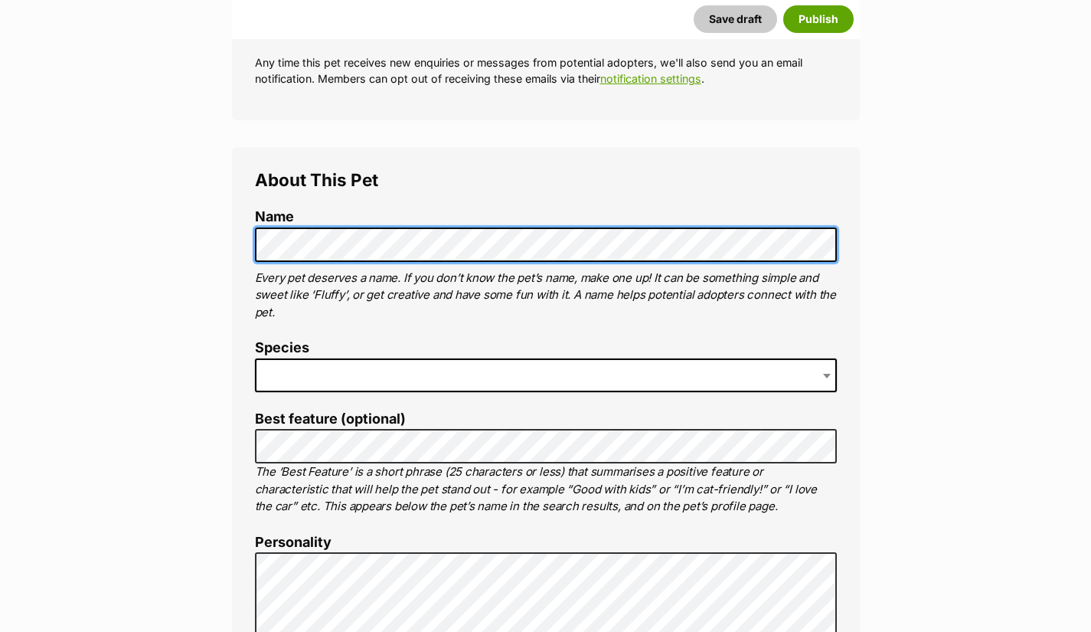
scroll to position [437, 0]
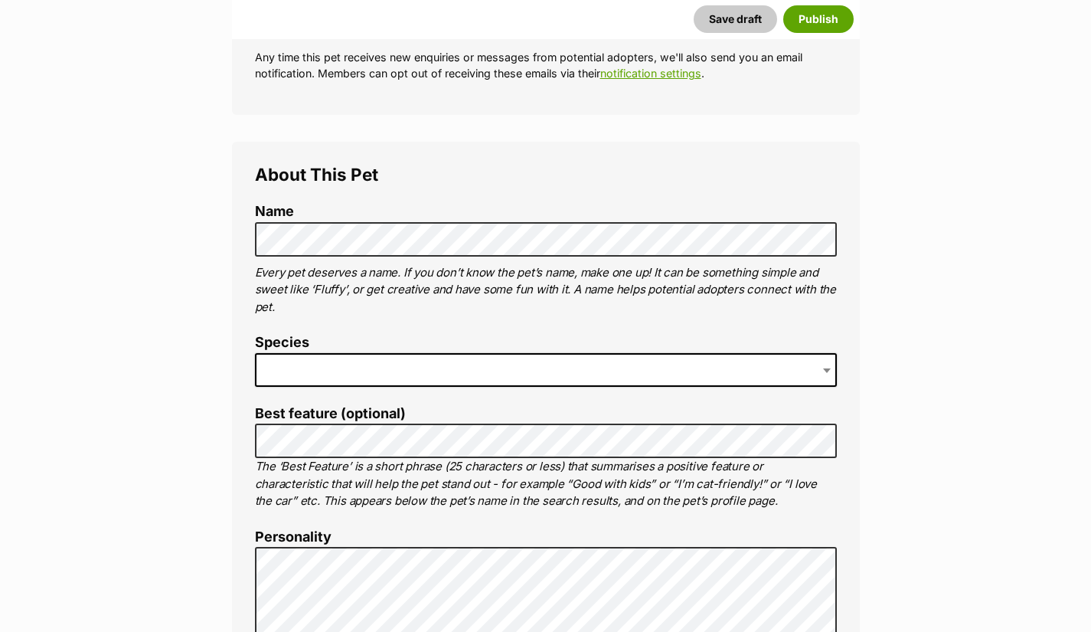
click at [714, 367] on span at bounding box center [546, 370] width 582 height 34
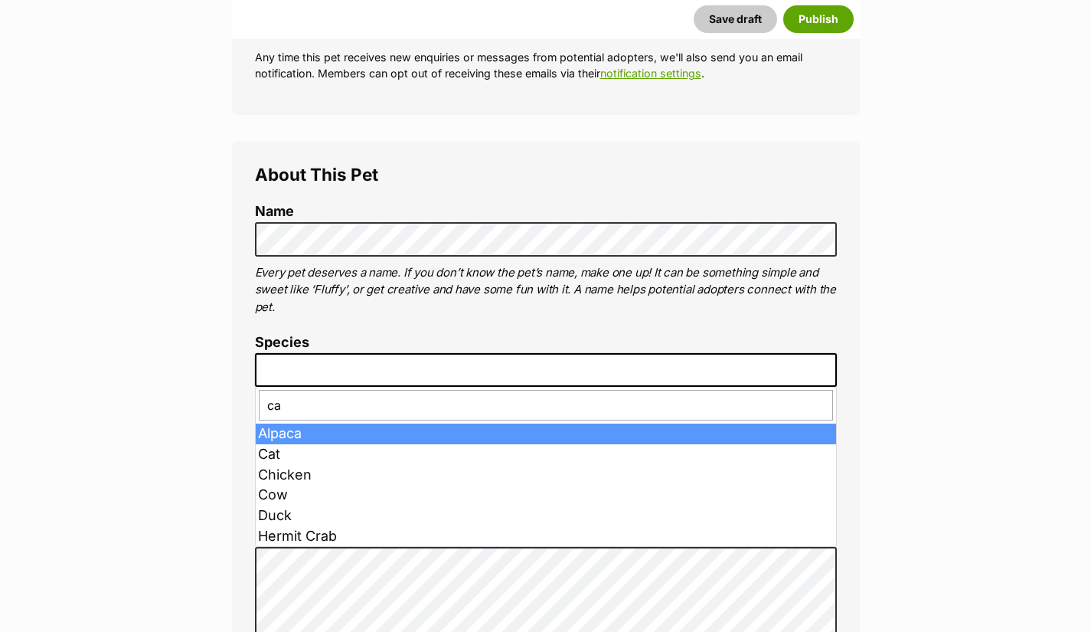
type input "cat"
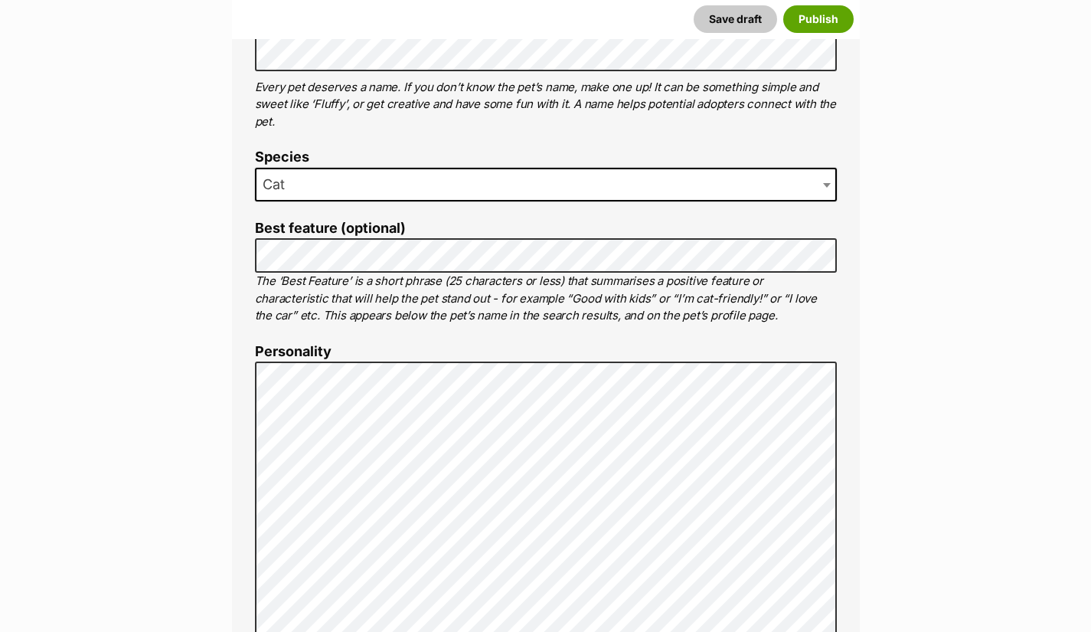
scroll to position [629, 0]
